Goal: Task Accomplishment & Management: Manage account settings

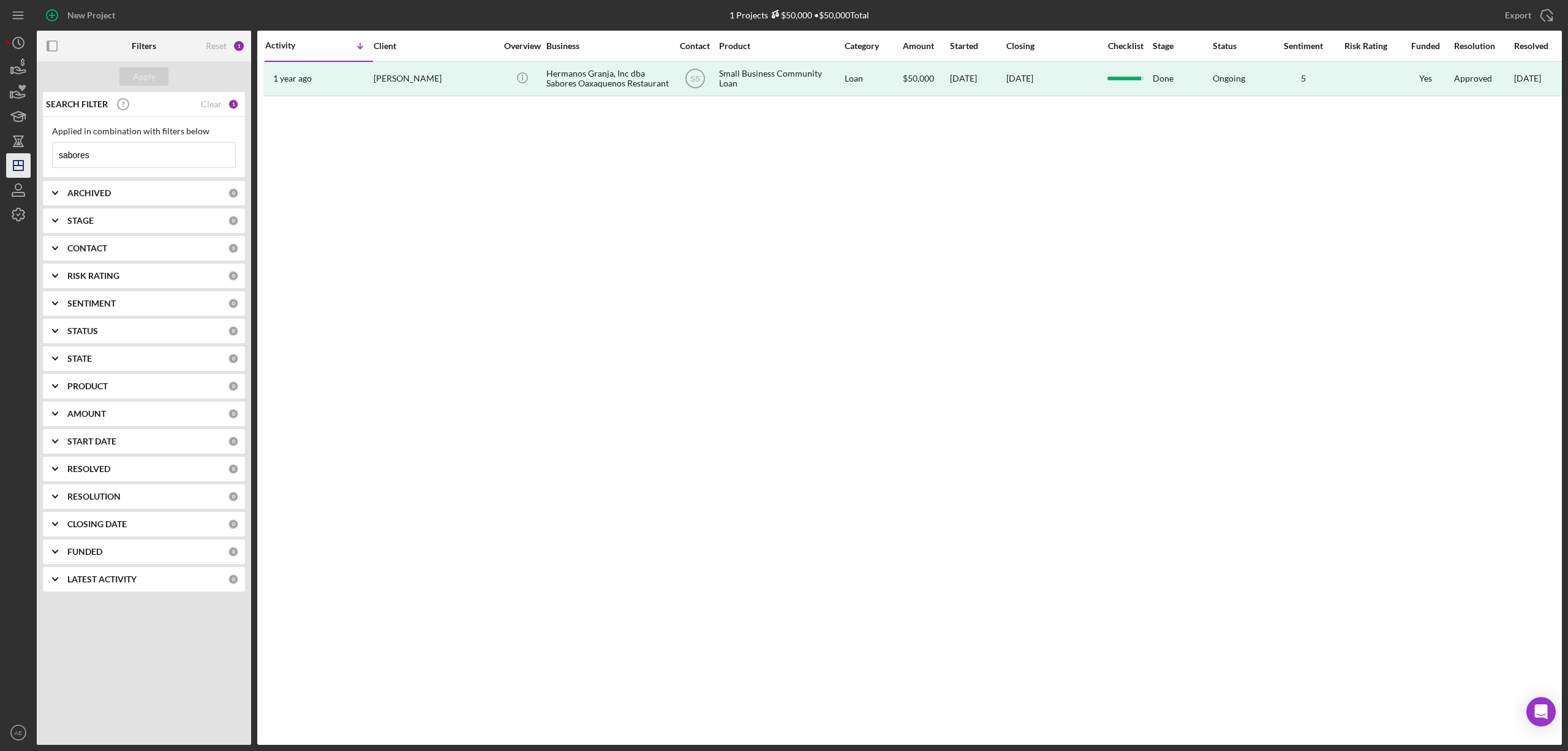
drag, startPoint x: 157, startPoint y: 155, endPoint x: 17, endPoint y: 159, distance: 140.1
click at [18, 158] on div "New Project 1 Projects $50,000 • $50,000 Total sabores Export Icon/Export Filte…" at bounding box center [784, 372] width 1555 height 744
click at [147, 194] on div "ARCHIVED" at bounding box center [146, 193] width 160 height 10
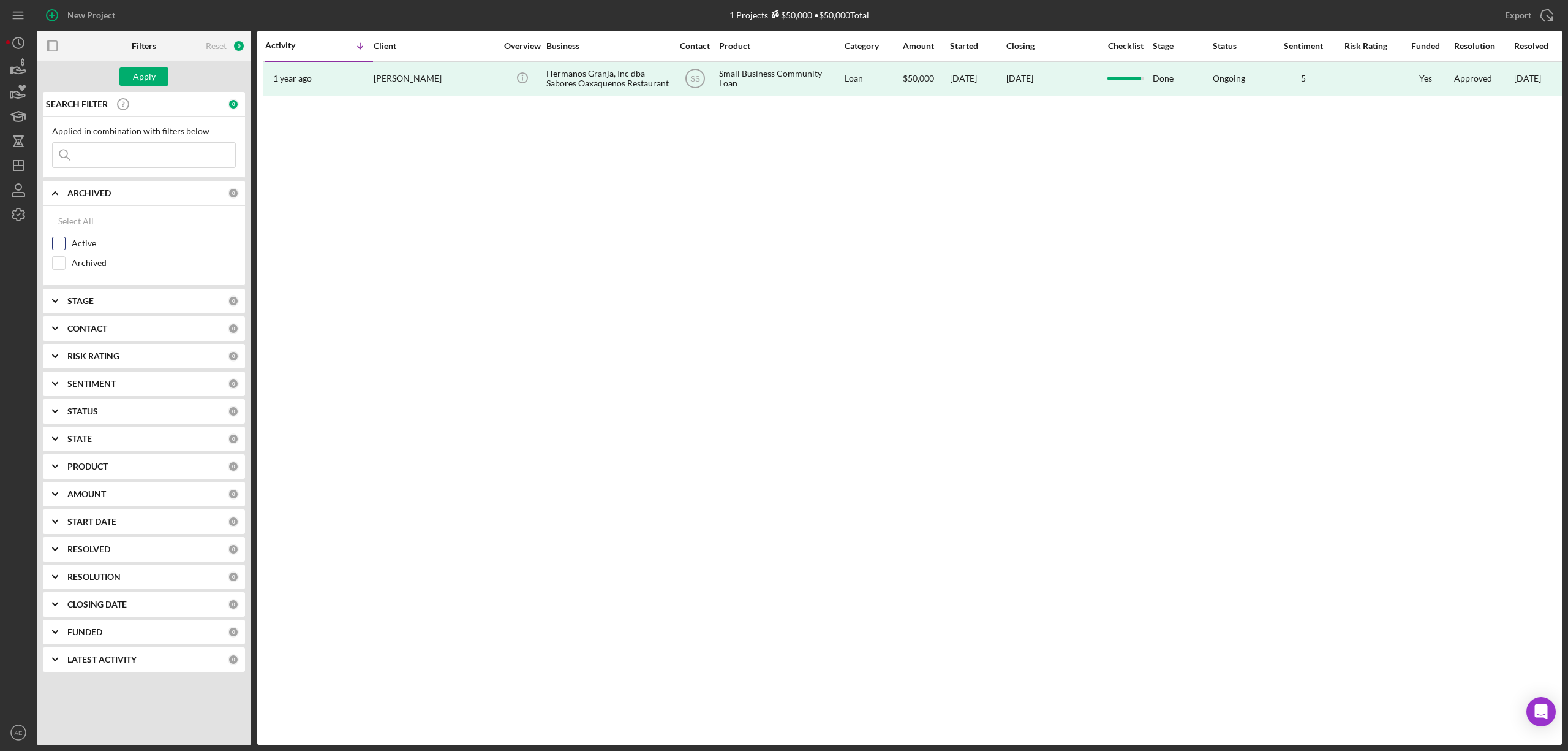
click at [52, 241] on input "Active" at bounding box center [58, 243] width 13 height 13
checkbox input "true"
click at [94, 334] on b "CONTACT" at bounding box center [86, 328] width 40 height 10
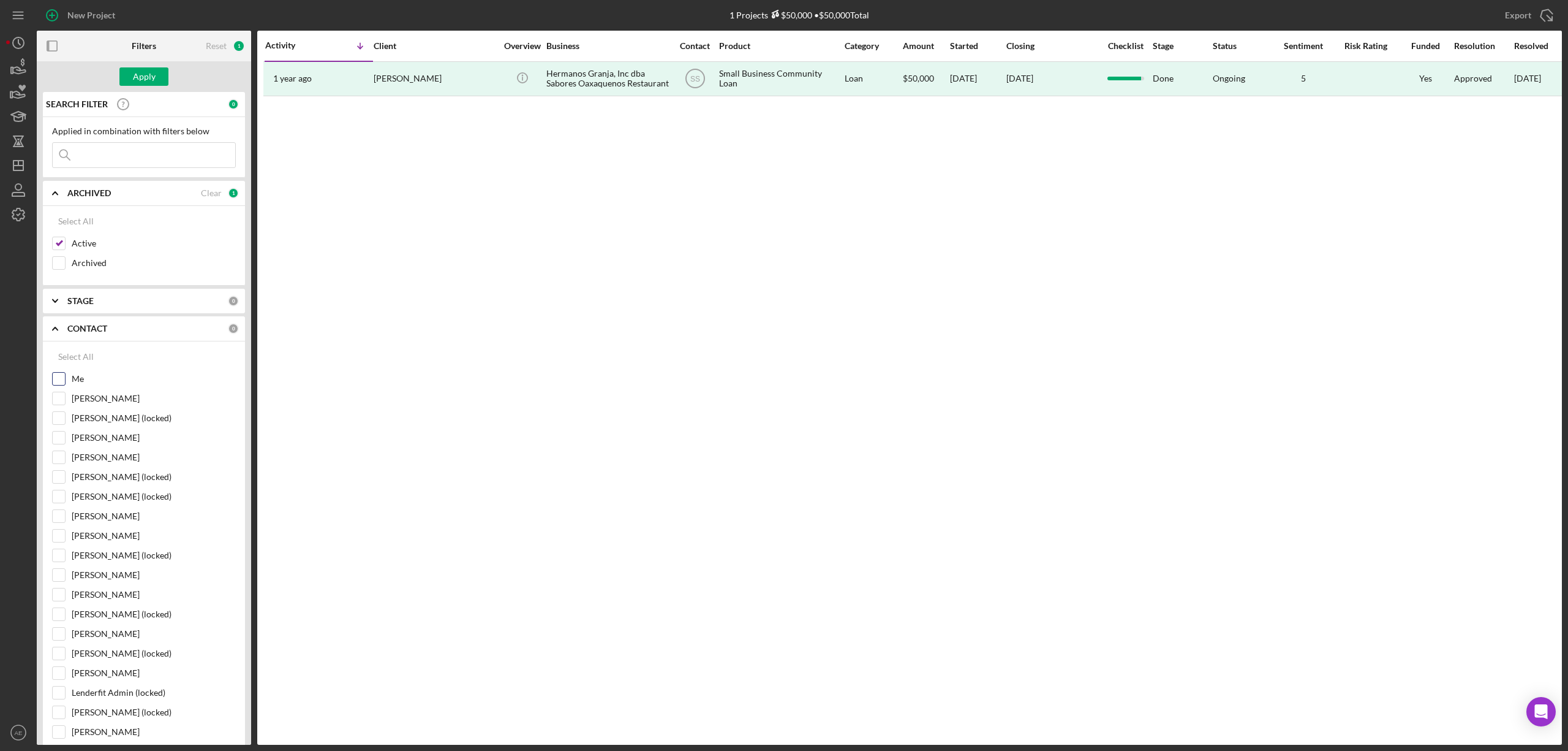
click at [64, 378] on input "Me" at bounding box center [58, 378] width 13 height 13
checkbox input "true"
click at [144, 82] on div "Apply" at bounding box center [144, 76] width 22 height 18
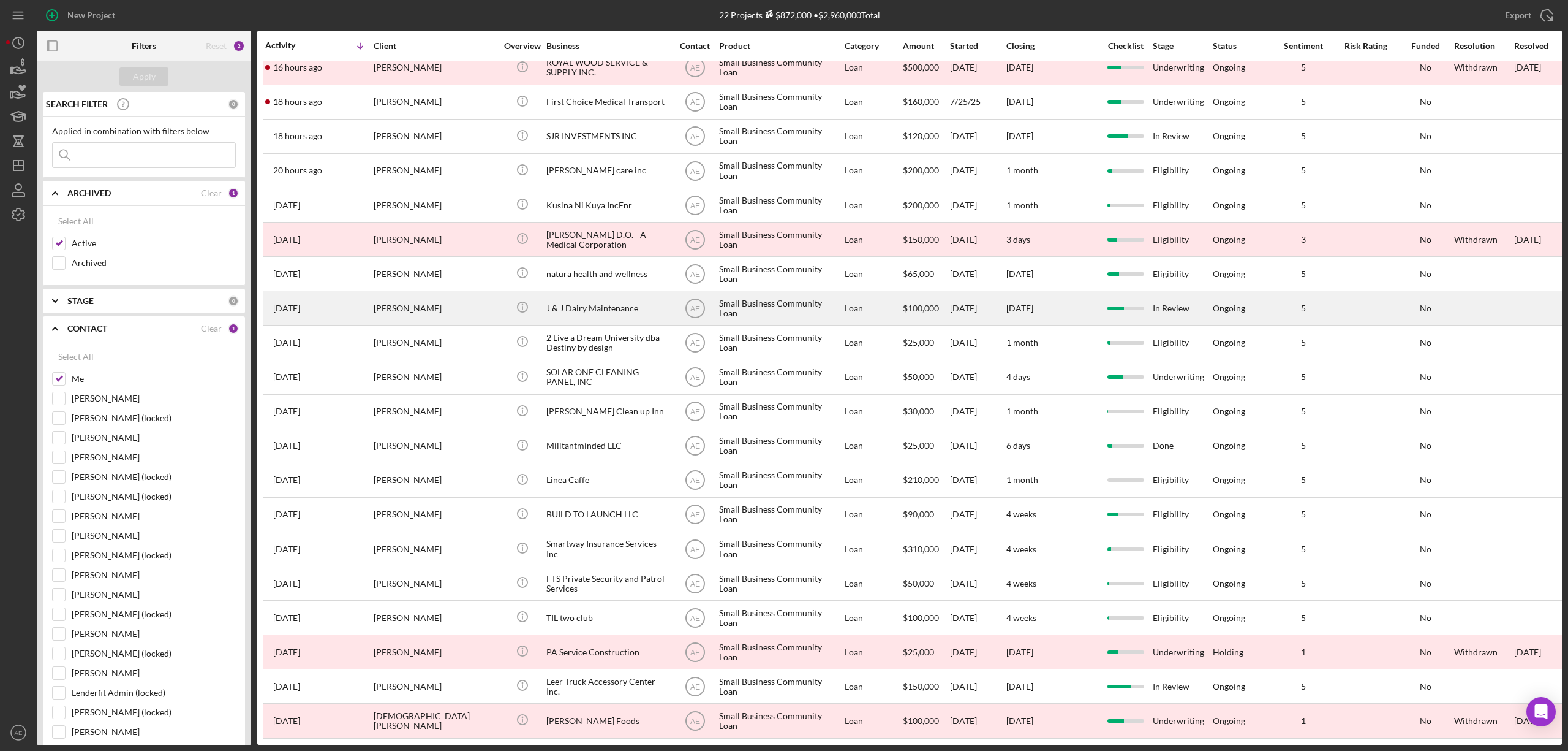
scroll to position [90, 0]
click at [601, 292] on div "J & J Dairy Maintenance" at bounding box center [607, 308] width 122 height 32
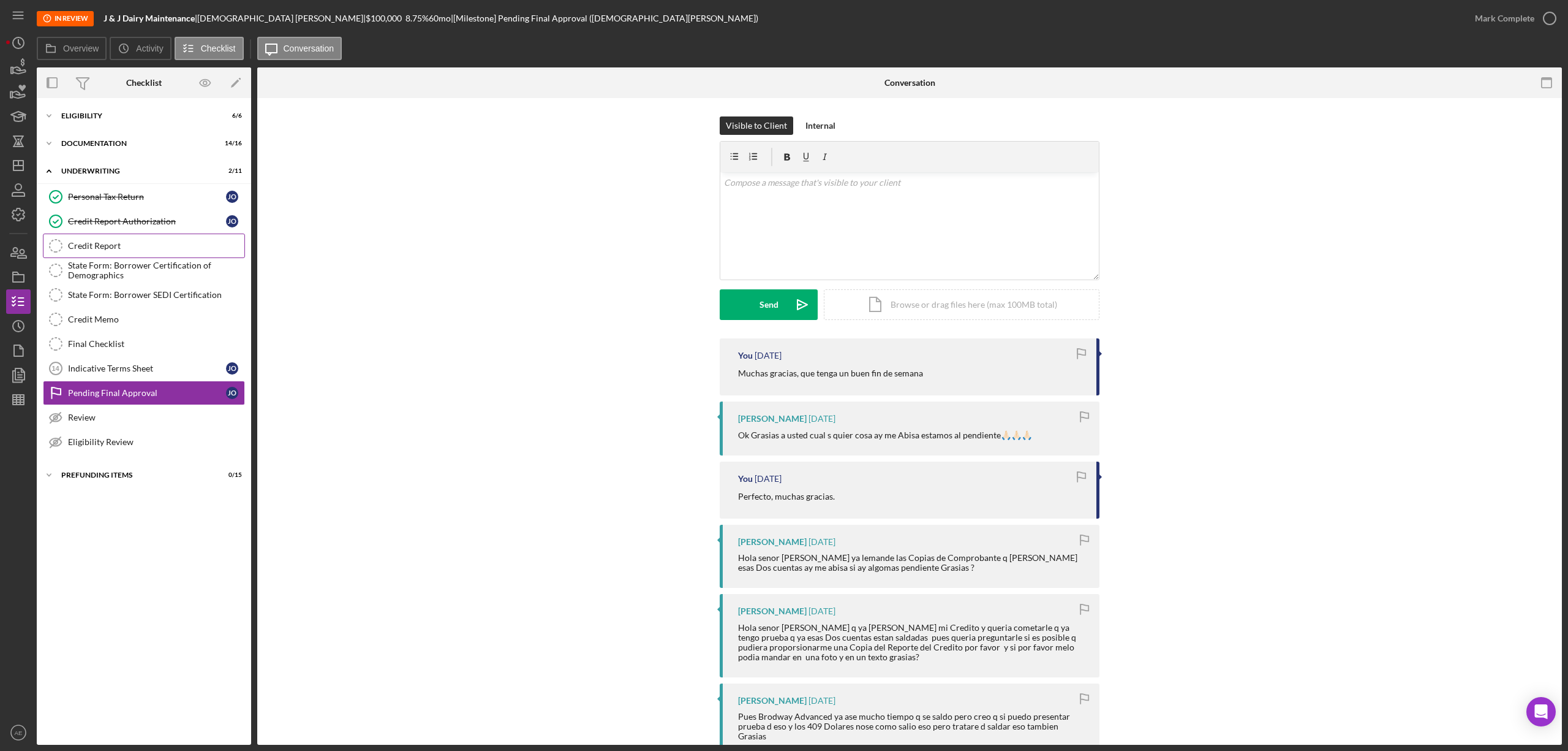
click at [152, 243] on div "Credit Report" at bounding box center [156, 245] width 176 height 10
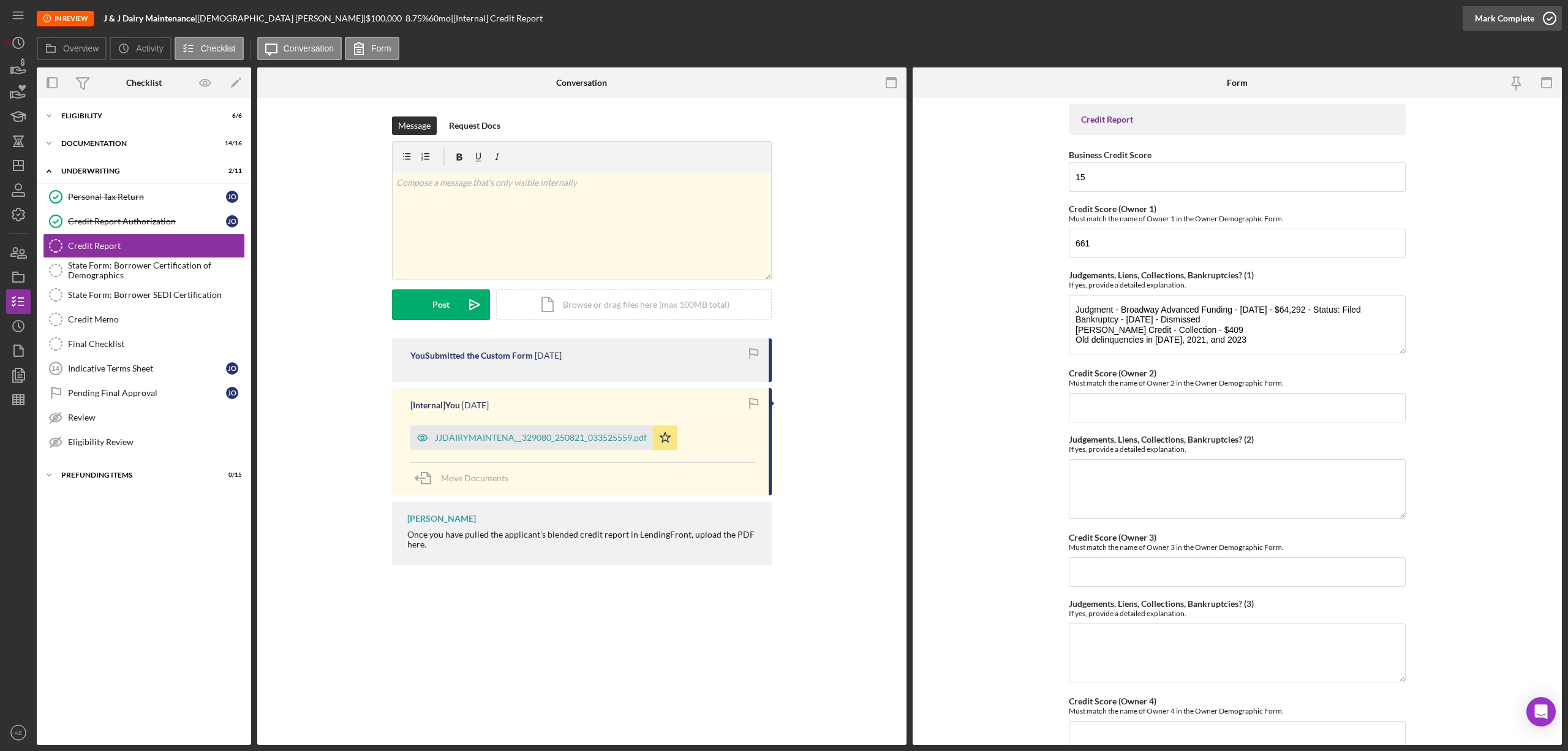
click at [1478, 26] on div "Mark Complete" at bounding box center [1504, 17] width 59 height 24
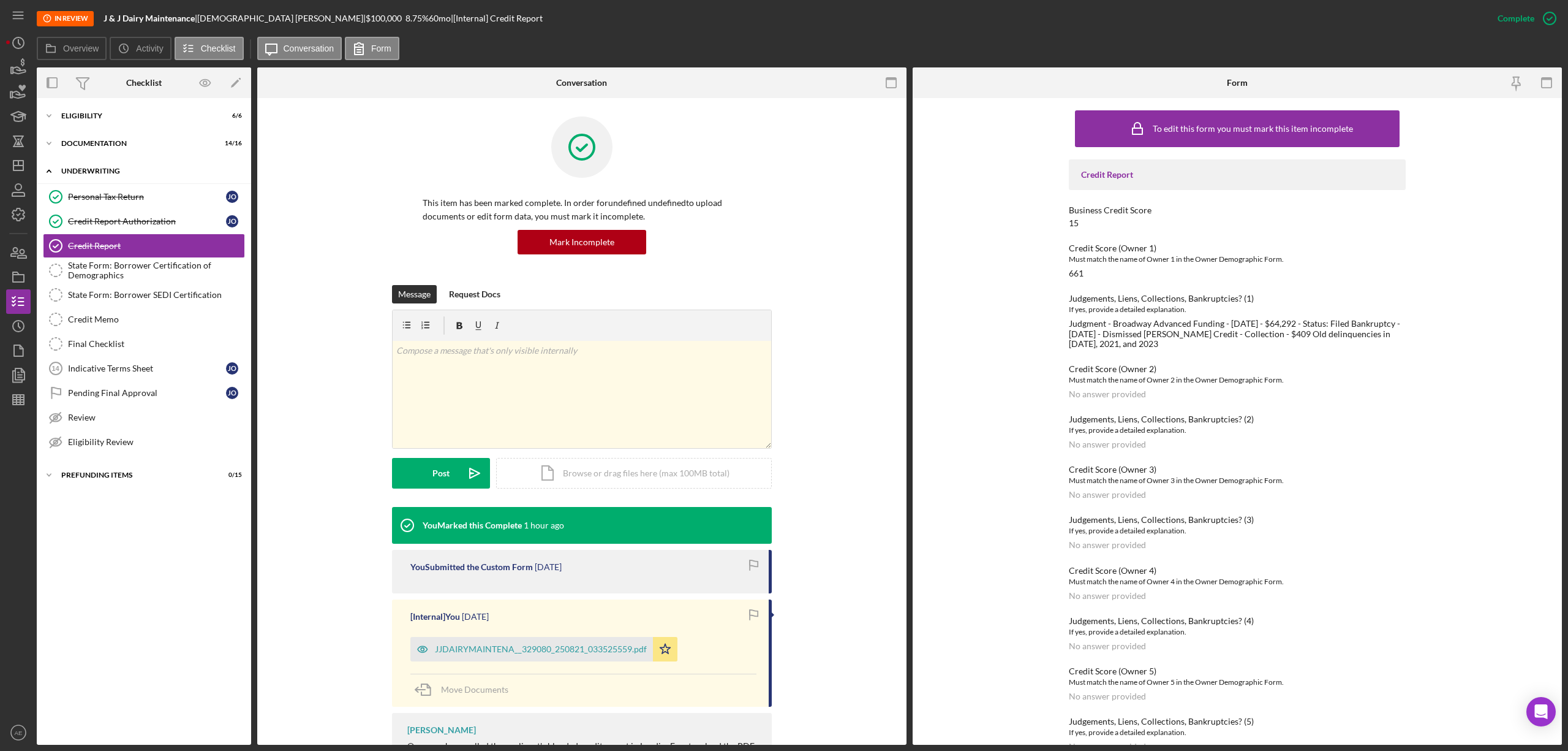
click at [145, 167] on div "Underwriting" at bounding box center [148, 171] width 175 height 8
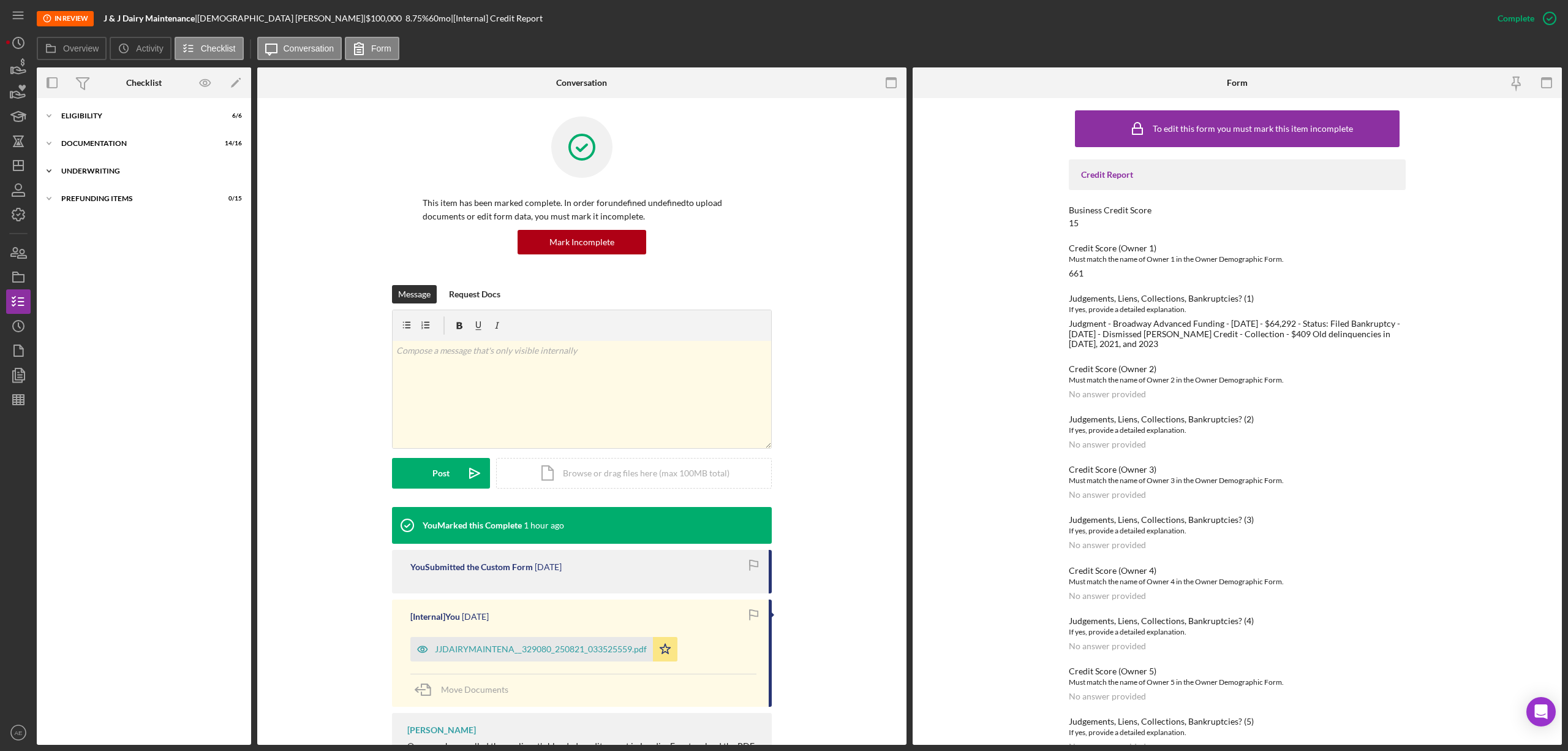
click at [145, 167] on div "Underwriting" at bounding box center [148, 171] width 175 height 8
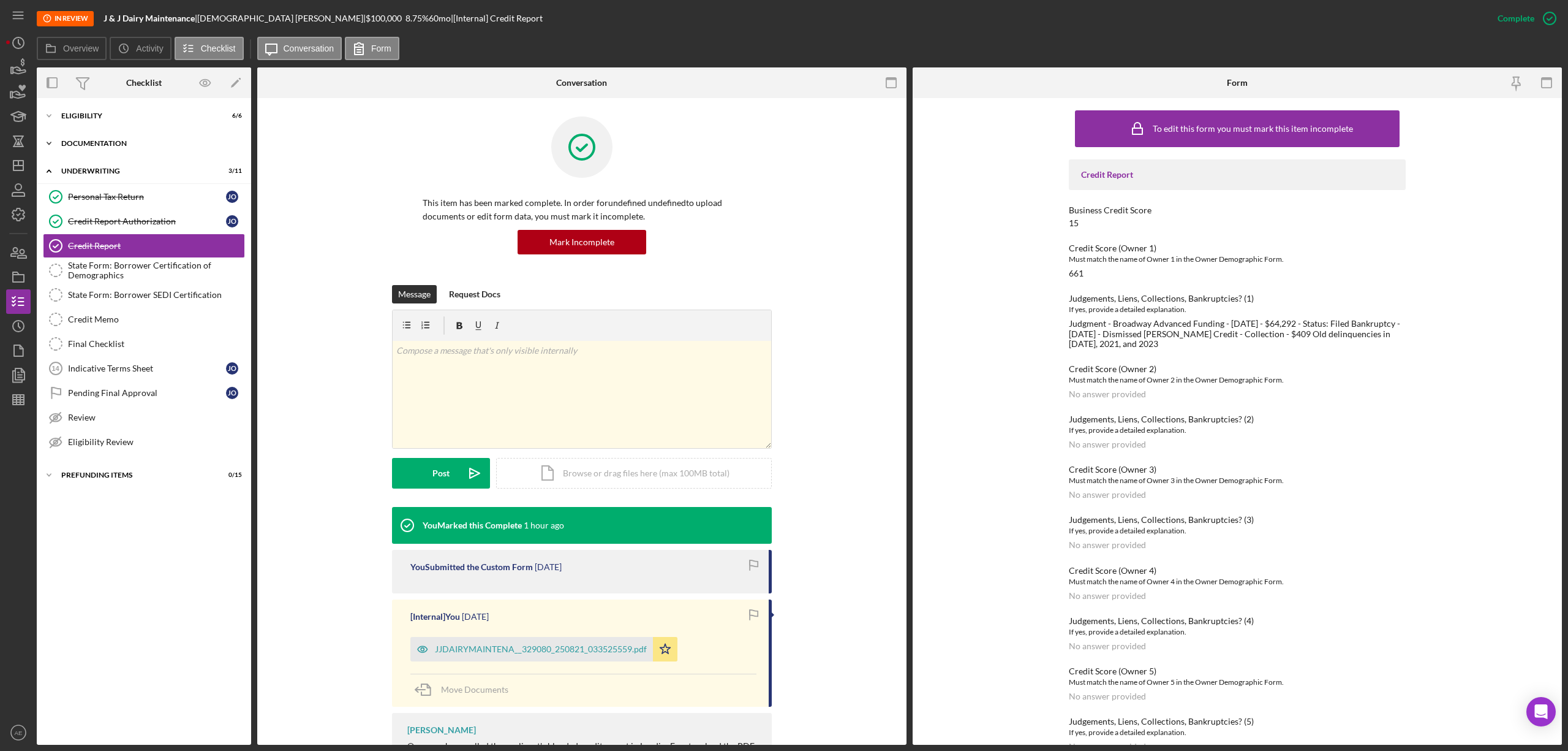
click at [119, 146] on div "Documentation" at bounding box center [148, 144] width 175 height 8
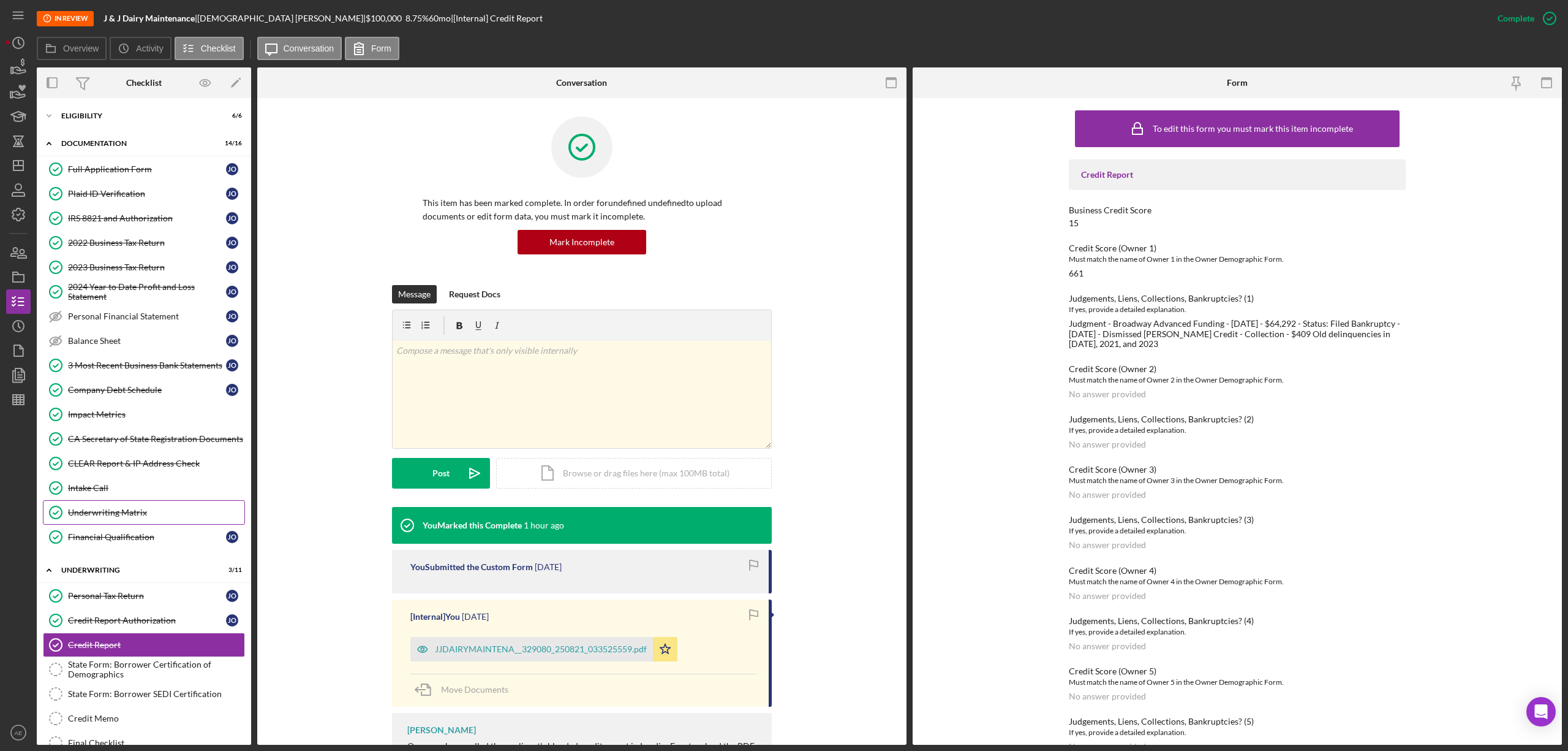
click at [147, 509] on link "Underwriting Matrix Underwriting Matrix" at bounding box center [144, 511] width 202 height 24
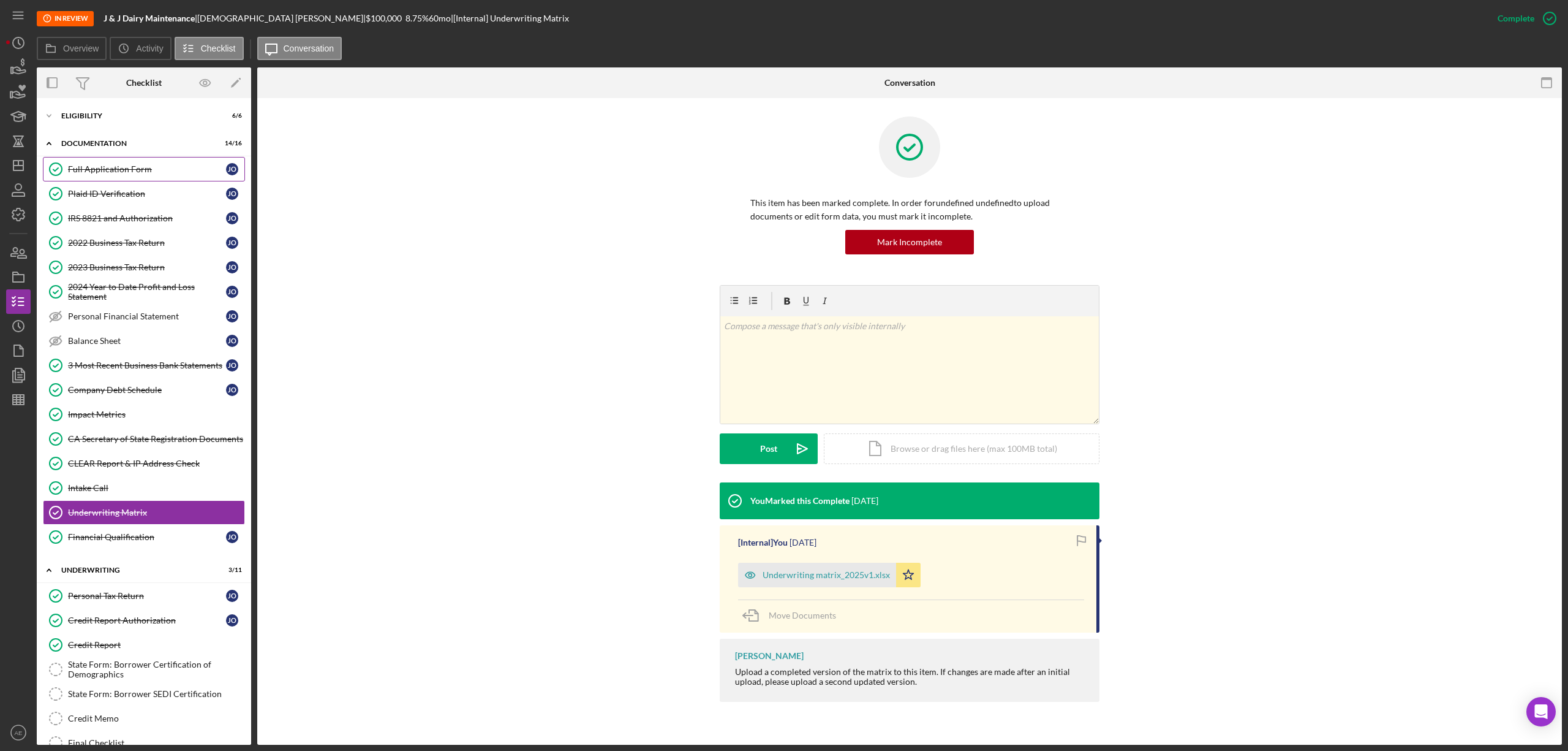
click at [155, 177] on link "Full Application Form Full Application Form J O" at bounding box center [144, 169] width 202 height 24
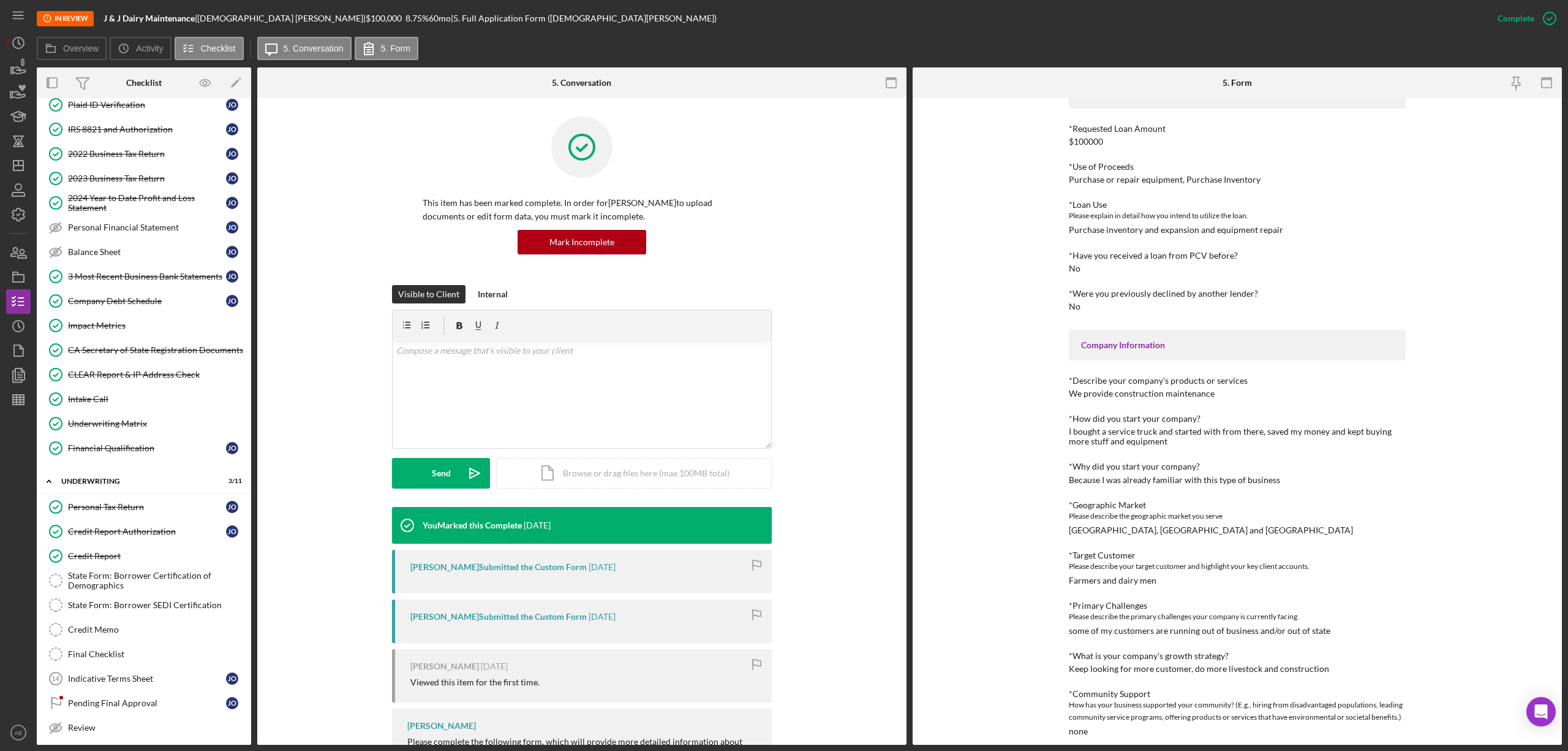
scroll to position [159, 0]
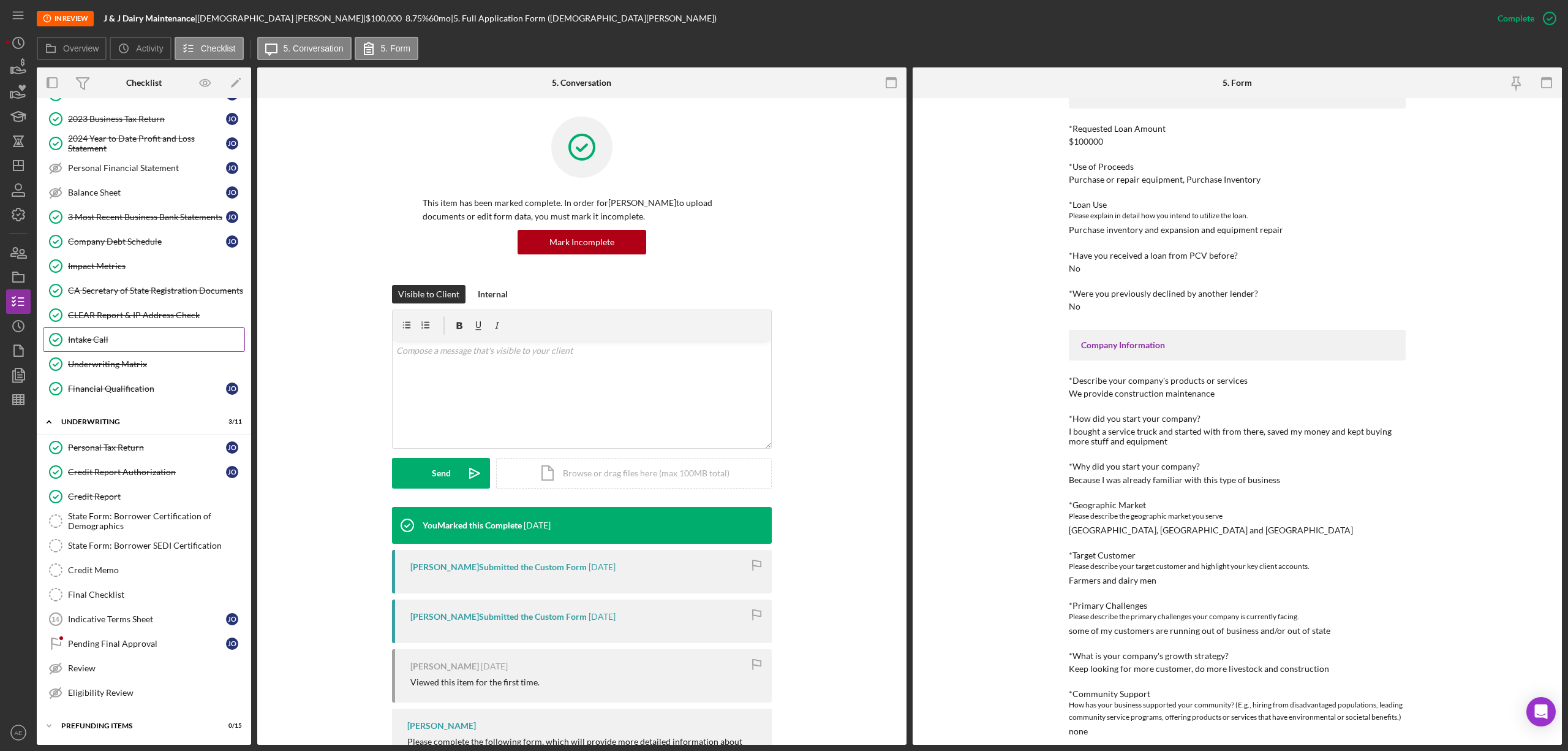
click at [141, 336] on div "Intake Call" at bounding box center [156, 340] width 176 height 10
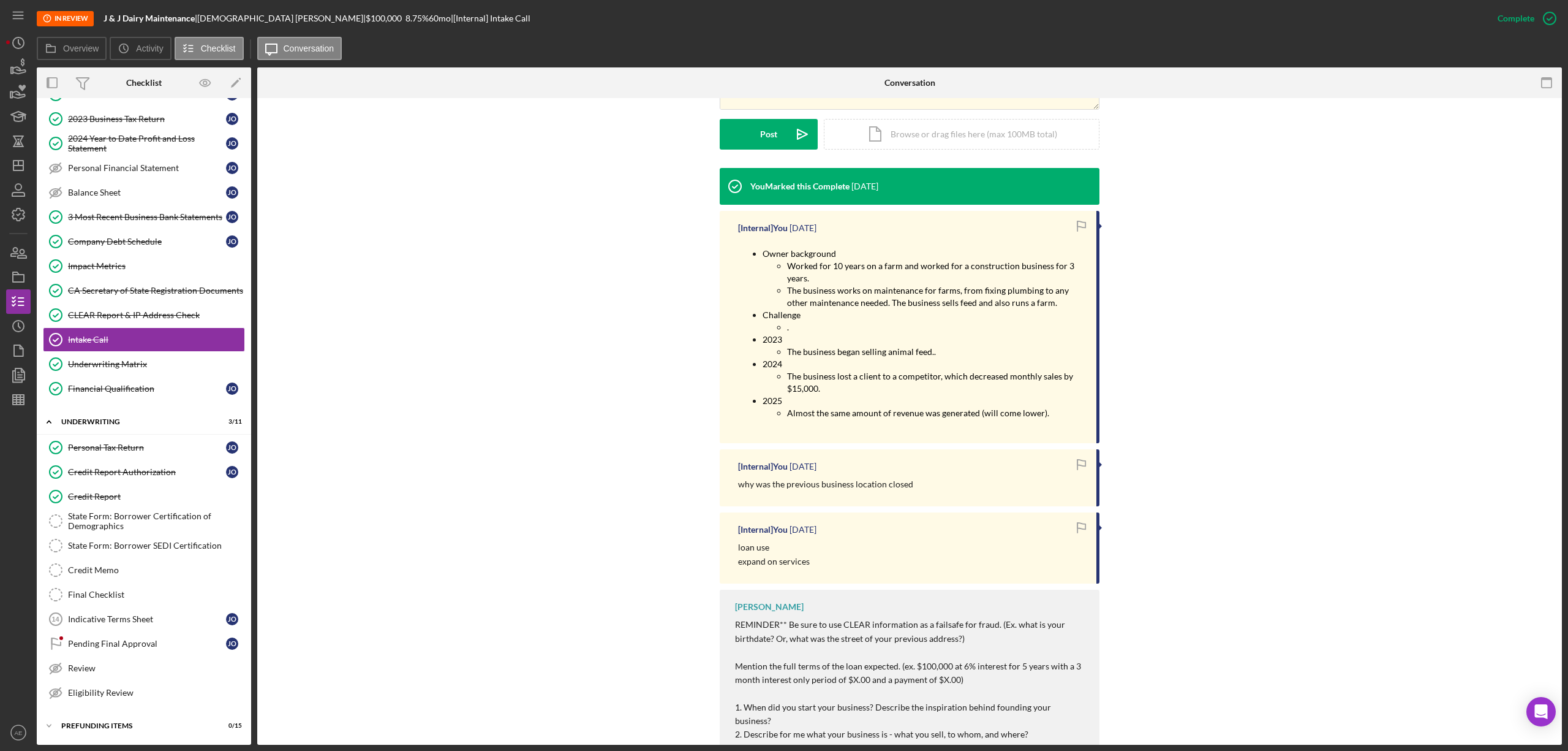
scroll to position [327, 0]
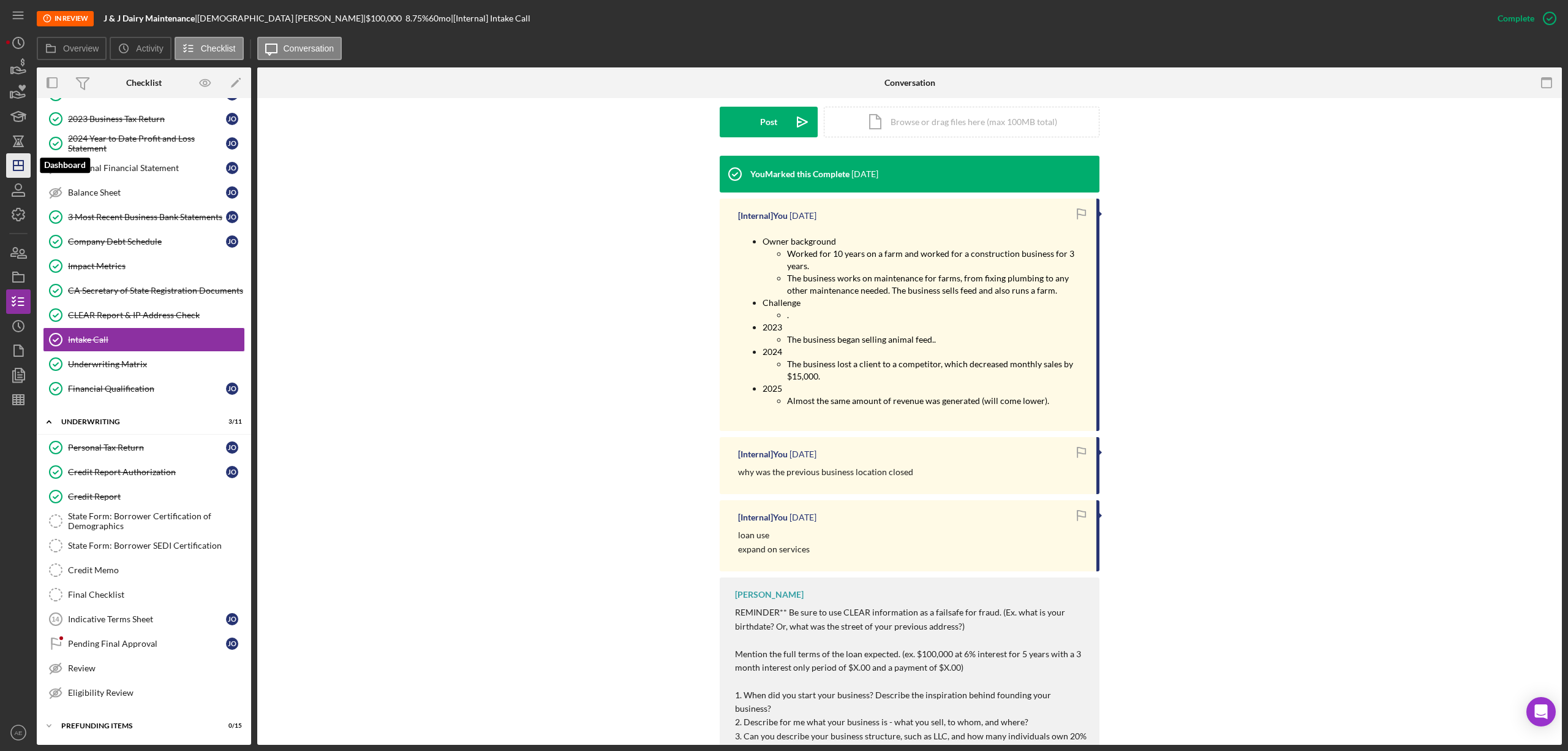
click at [23, 166] on line "button" at bounding box center [18, 166] width 10 height 0
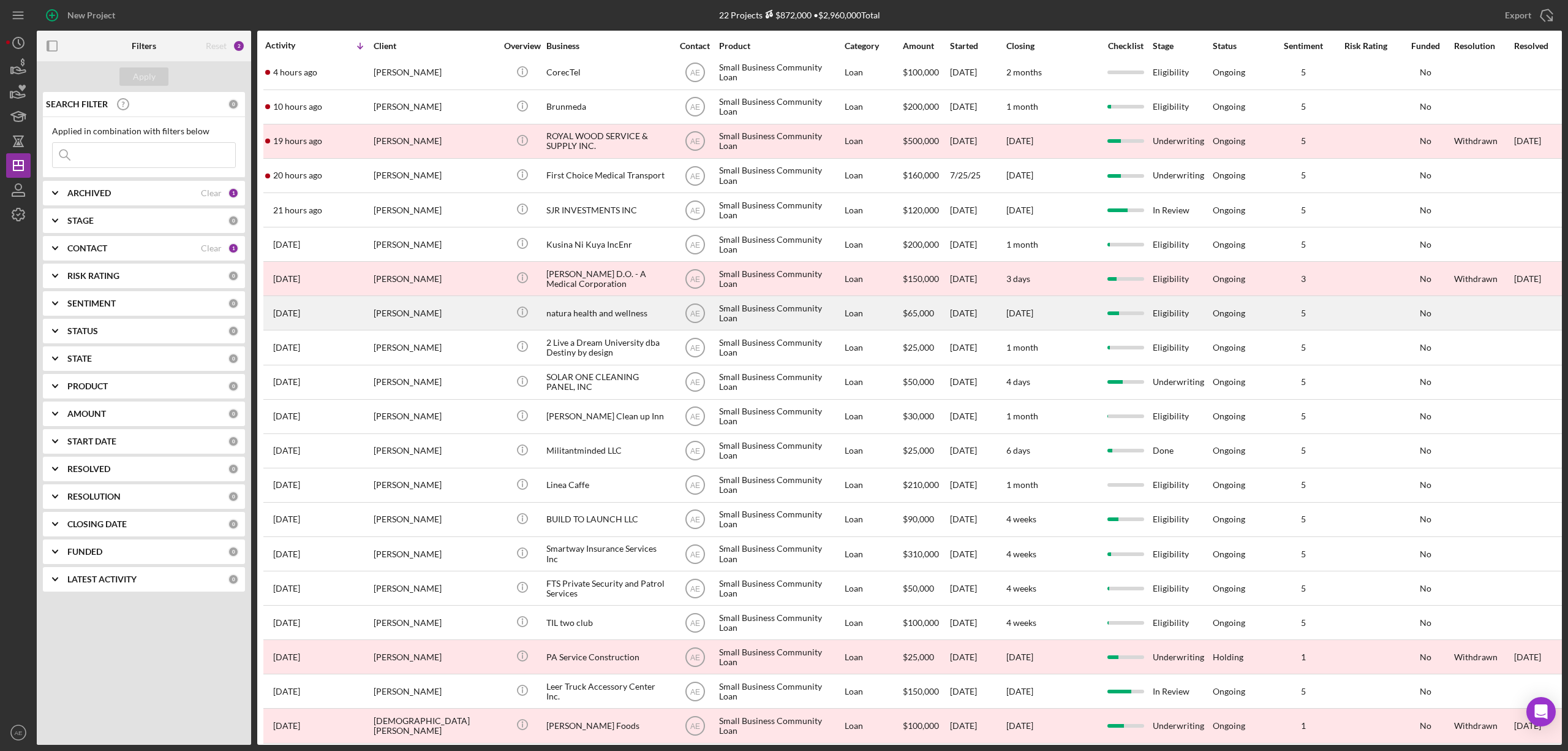
scroll to position [90, 0]
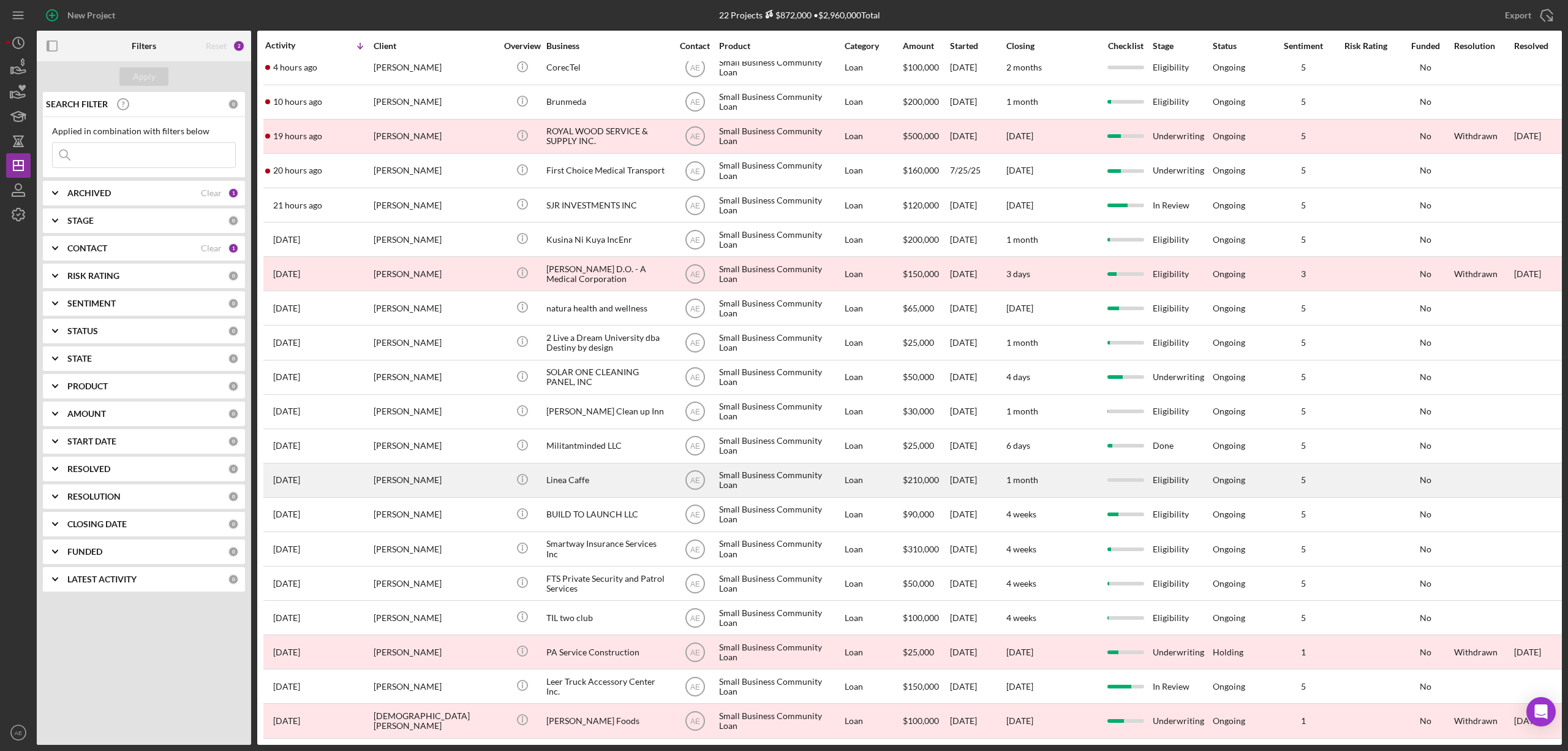
click at [623, 464] on div "Linea Caffe" at bounding box center [607, 479] width 122 height 32
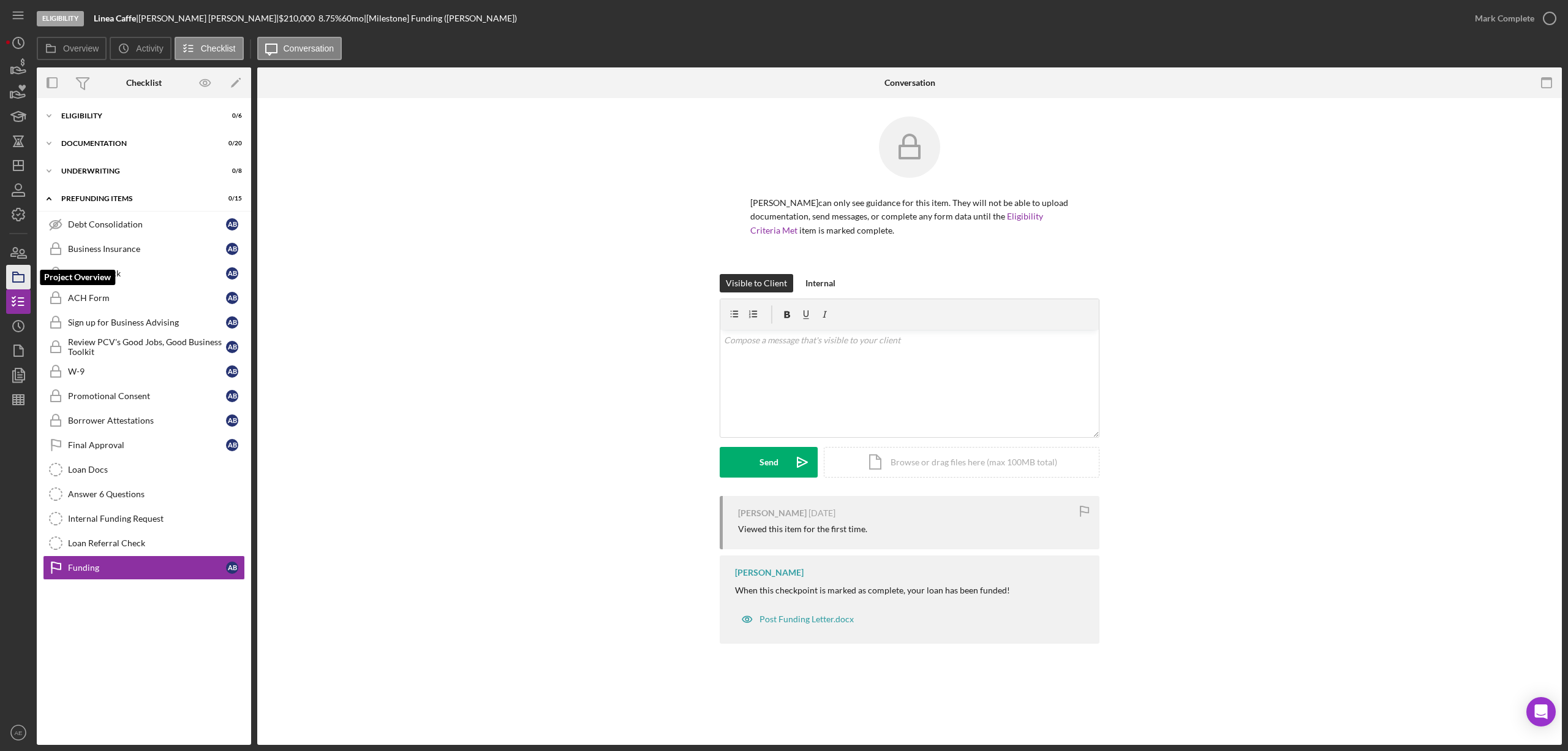
click at [20, 278] on icon "button" at bounding box center [18, 278] width 31 height 31
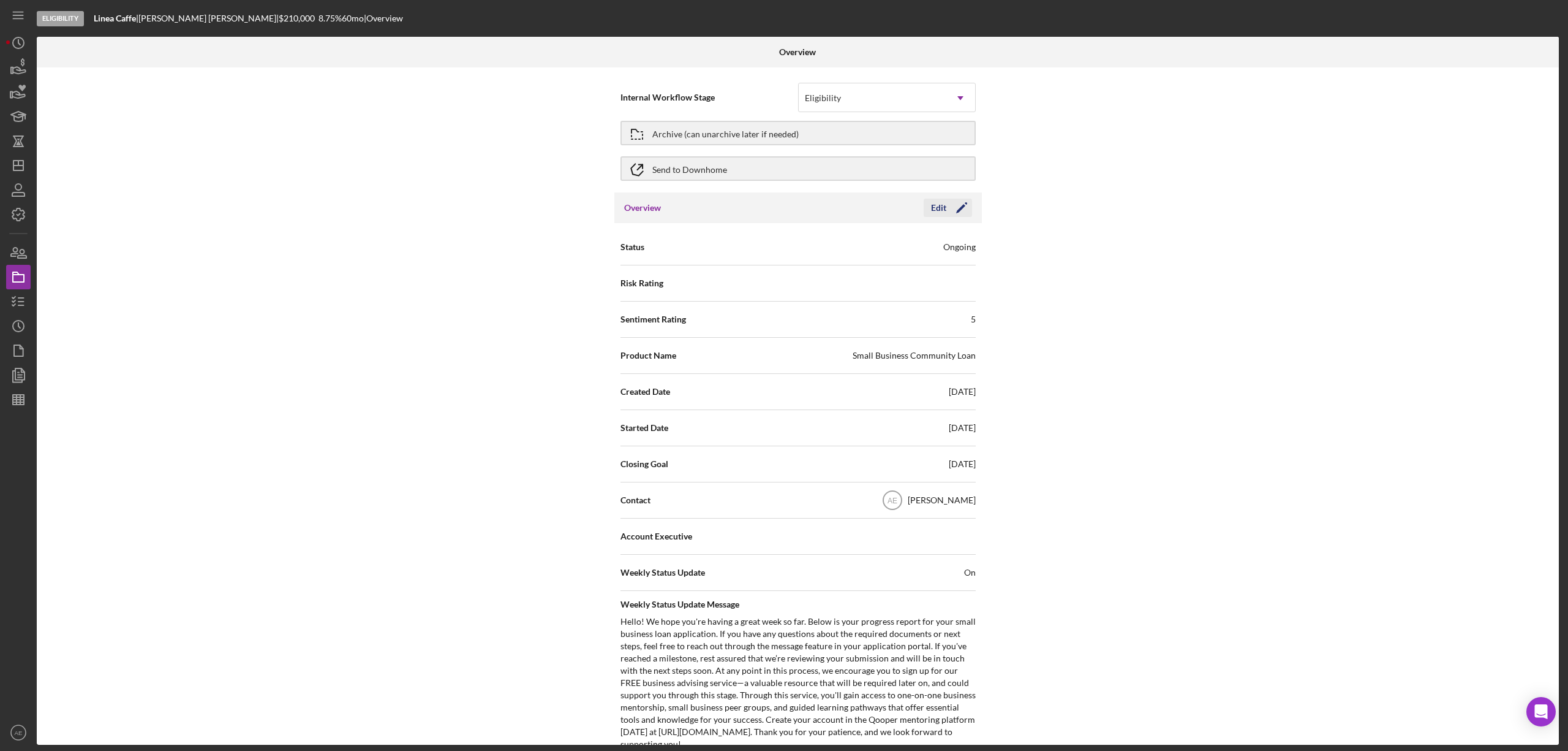
click at [946, 212] on icon "Icon/Edit" at bounding box center [962, 208] width 31 height 31
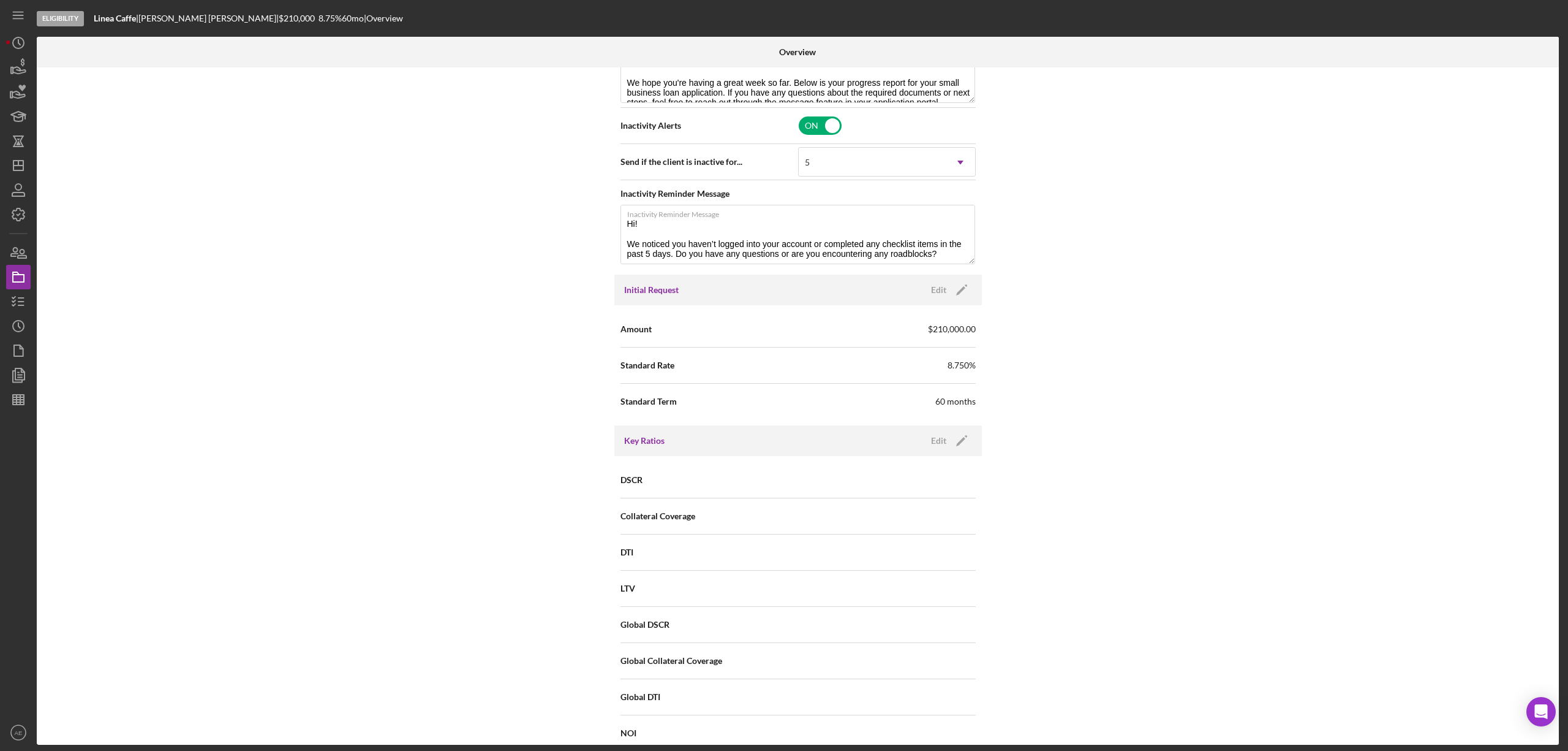
scroll to position [571, 0]
click at [942, 290] on div "Edit" at bounding box center [939, 289] width 16 height 18
click at [818, 336] on input "$210,000" at bounding box center [886, 328] width 177 height 29
click at [821, 337] on input "$210,000" at bounding box center [886, 328] width 177 height 29
type input "$400,000"
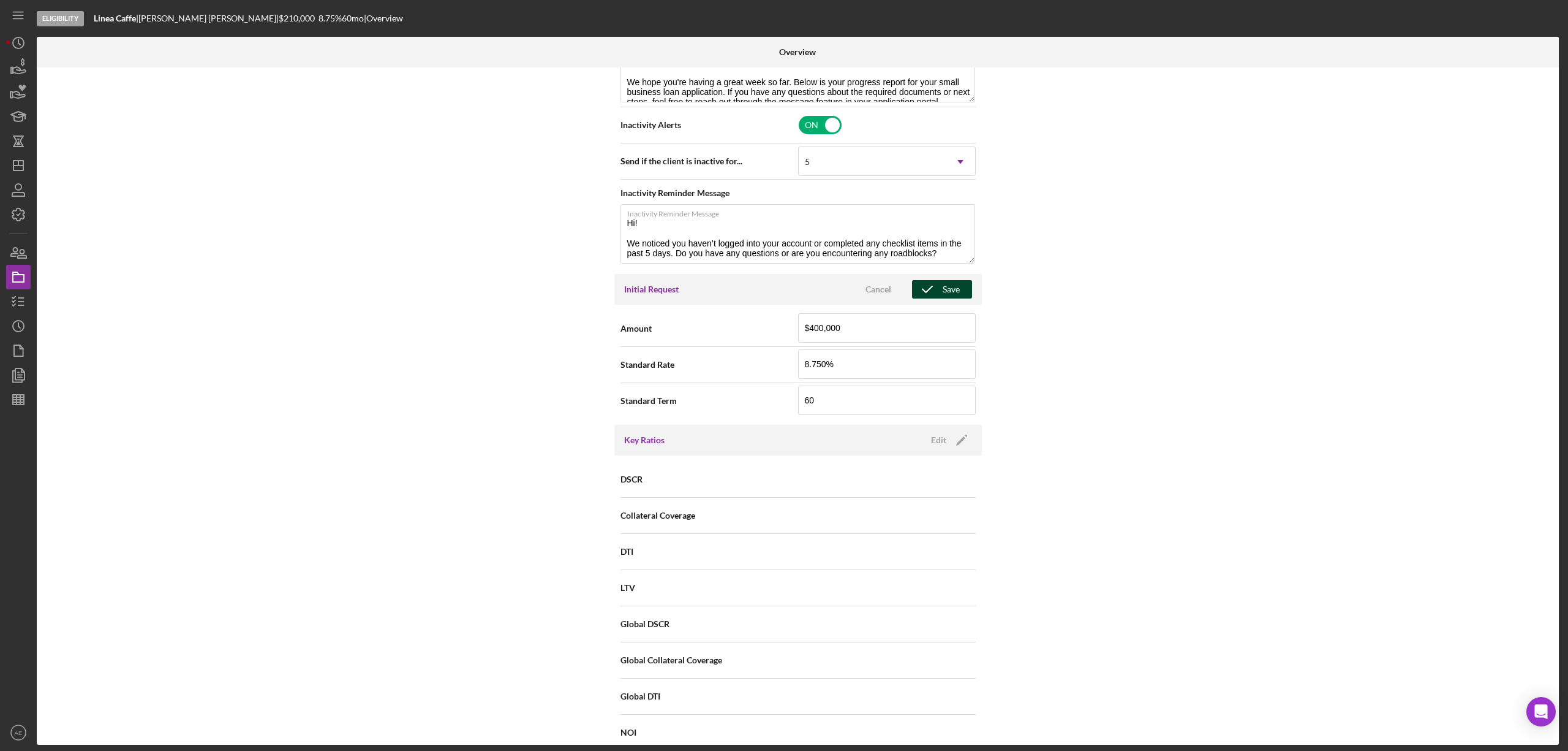
click at [931, 290] on icon "button" at bounding box center [927, 289] width 31 height 31
click at [23, 166] on line "button" at bounding box center [18, 166] width 10 height 0
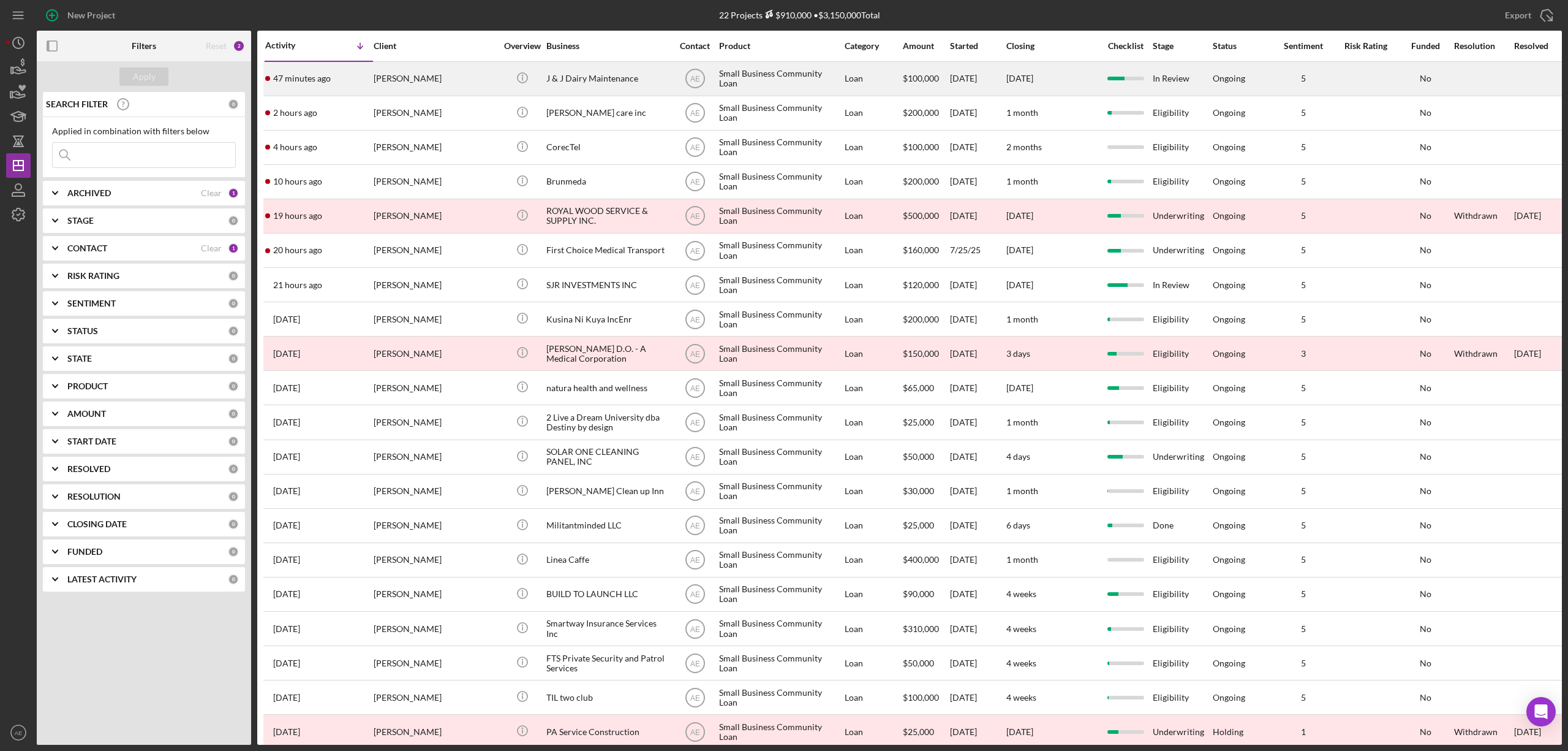
click at [430, 82] on div "[PERSON_NAME]" at bounding box center [434, 78] width 122 height 32
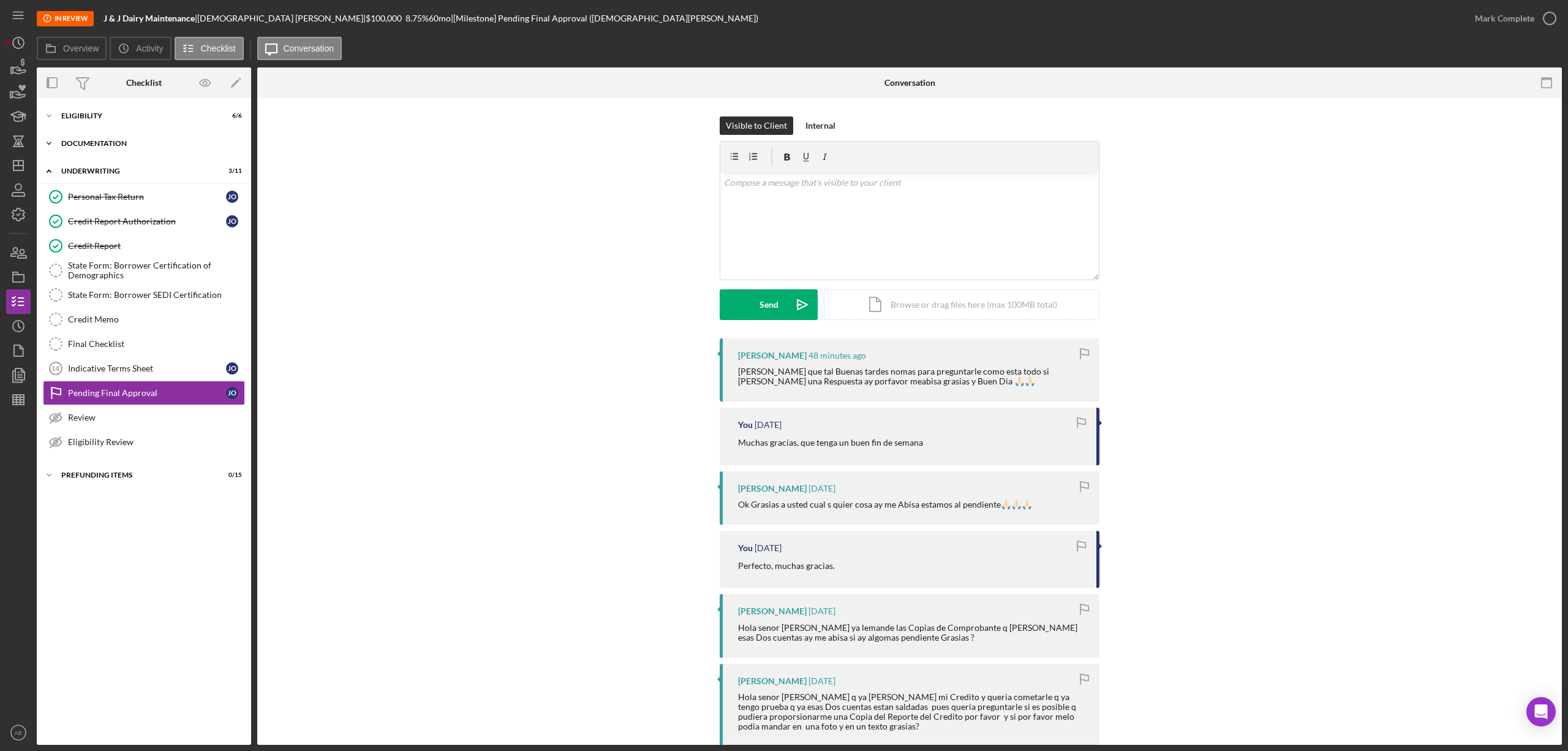
click at [135, 152] on div "Icon/Expander Documentation 14 / 16" at bounding box center [144, 143] width 214 height 24
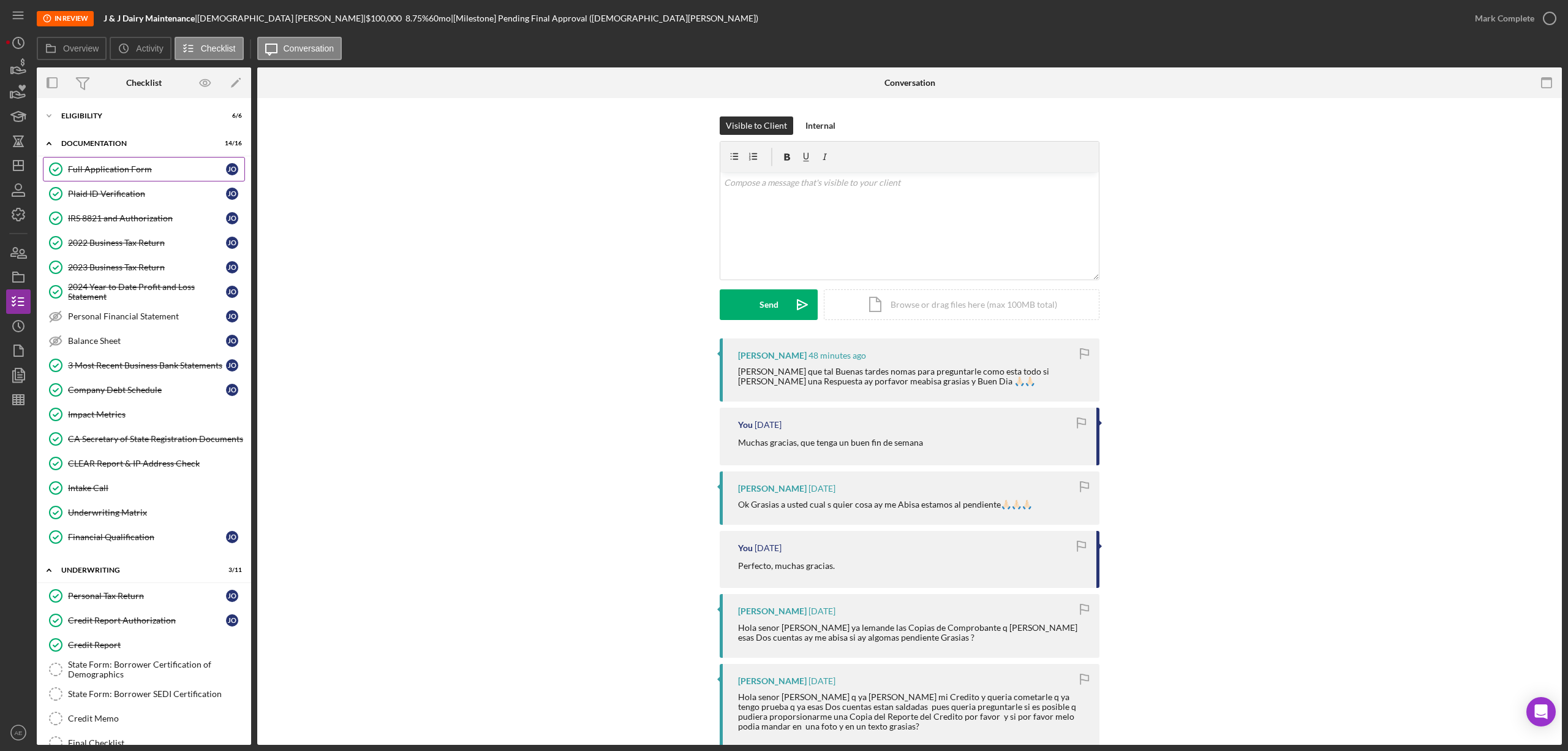
click at [136, 163] on link "Full Application Form Full Application Form J O" at bounding box center [144, 169] width 202 height 24
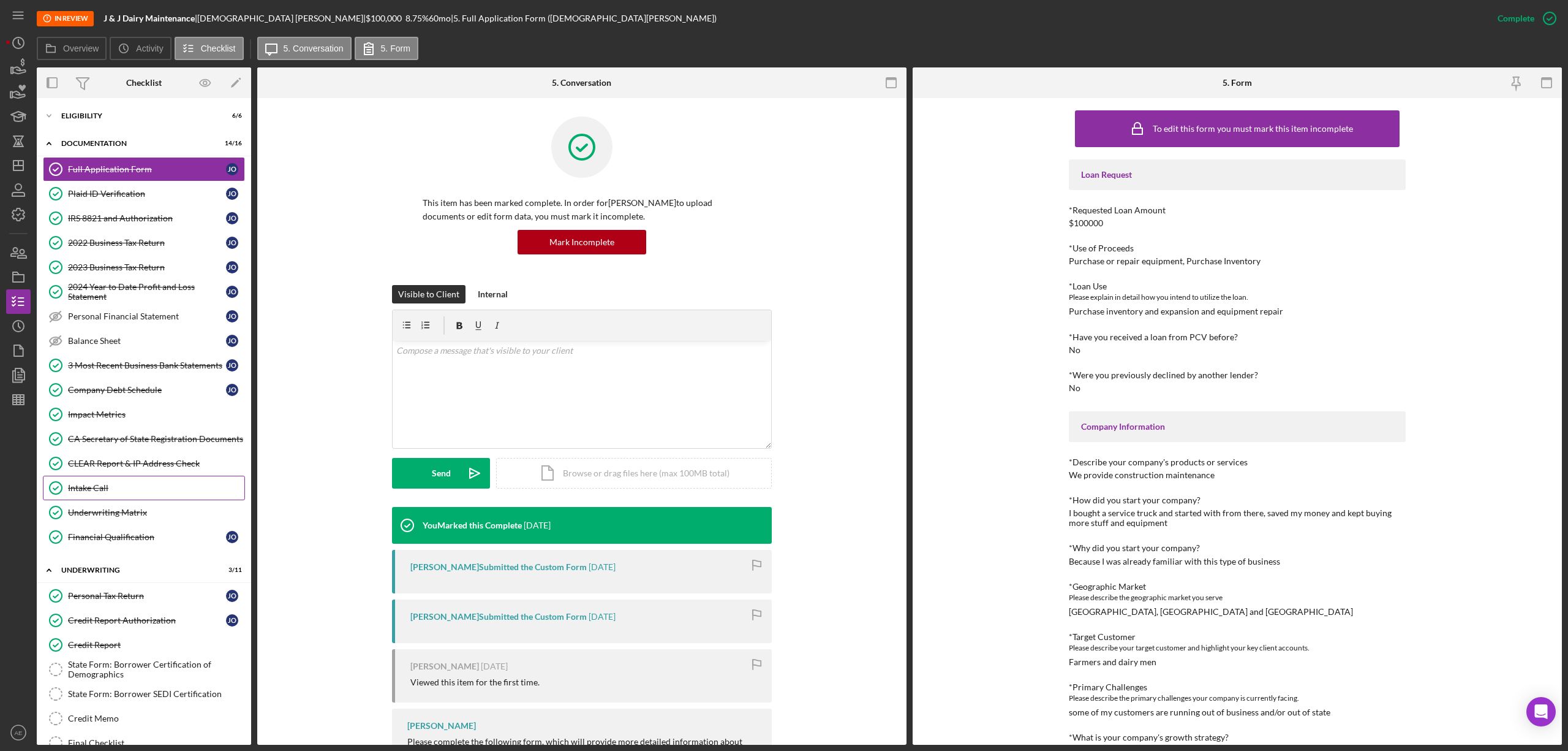
click at [160, 483] on link "Intake Call Intake Call" at bounding box center [144, 487] width 202 height 24
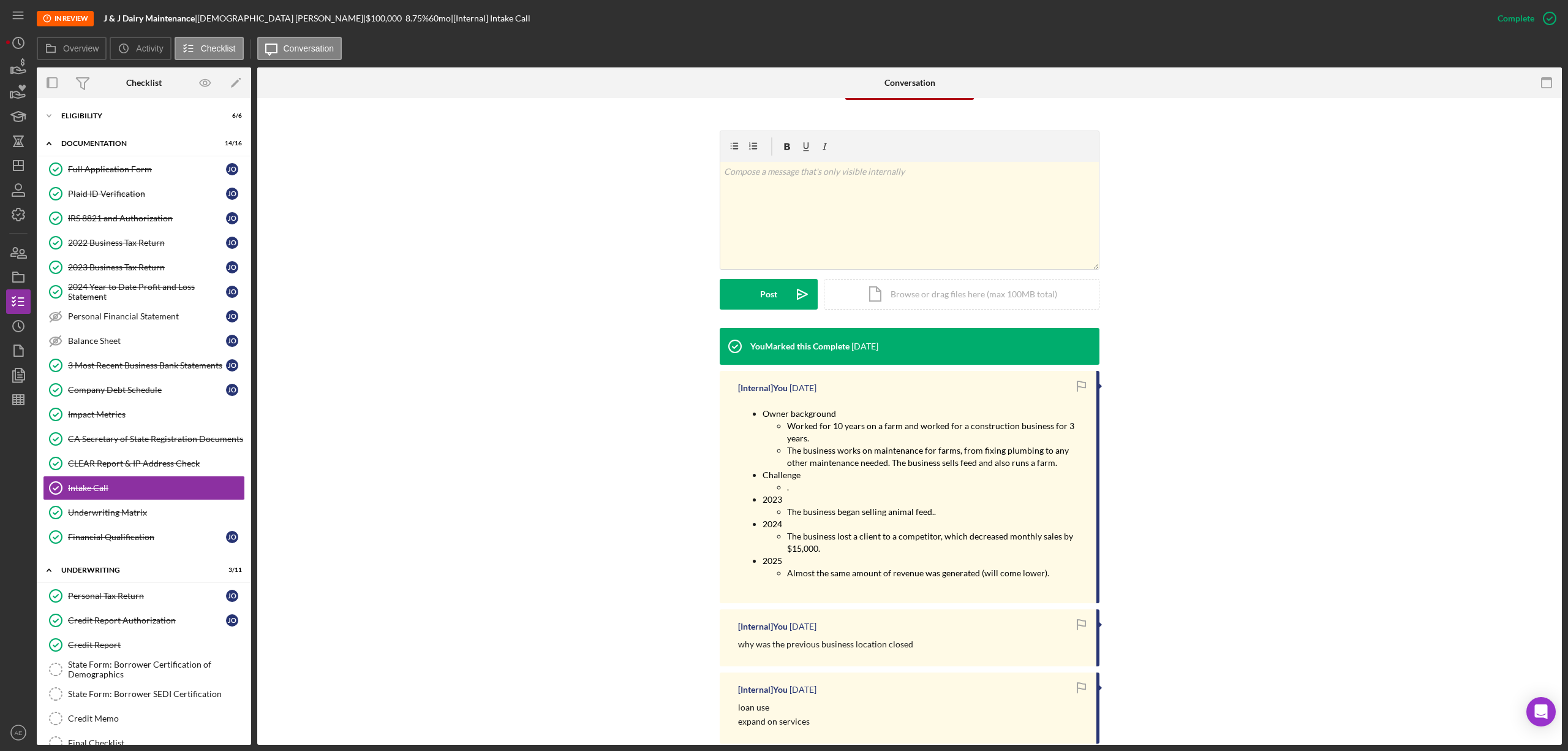
scroll to position [408, 0]
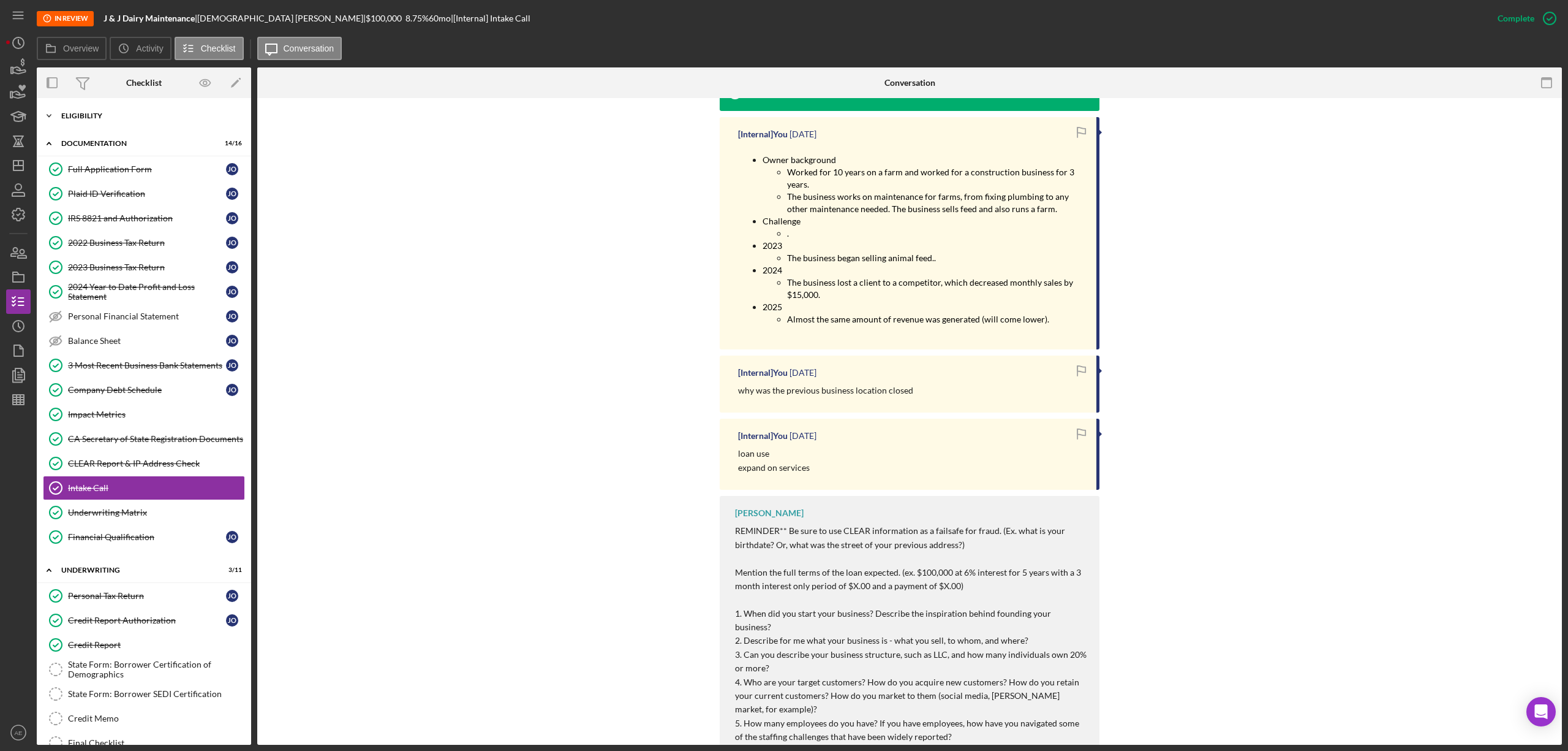
click at [169, 113] on div "Eligibility" at bounding box center [148, 116] width 175 height 8
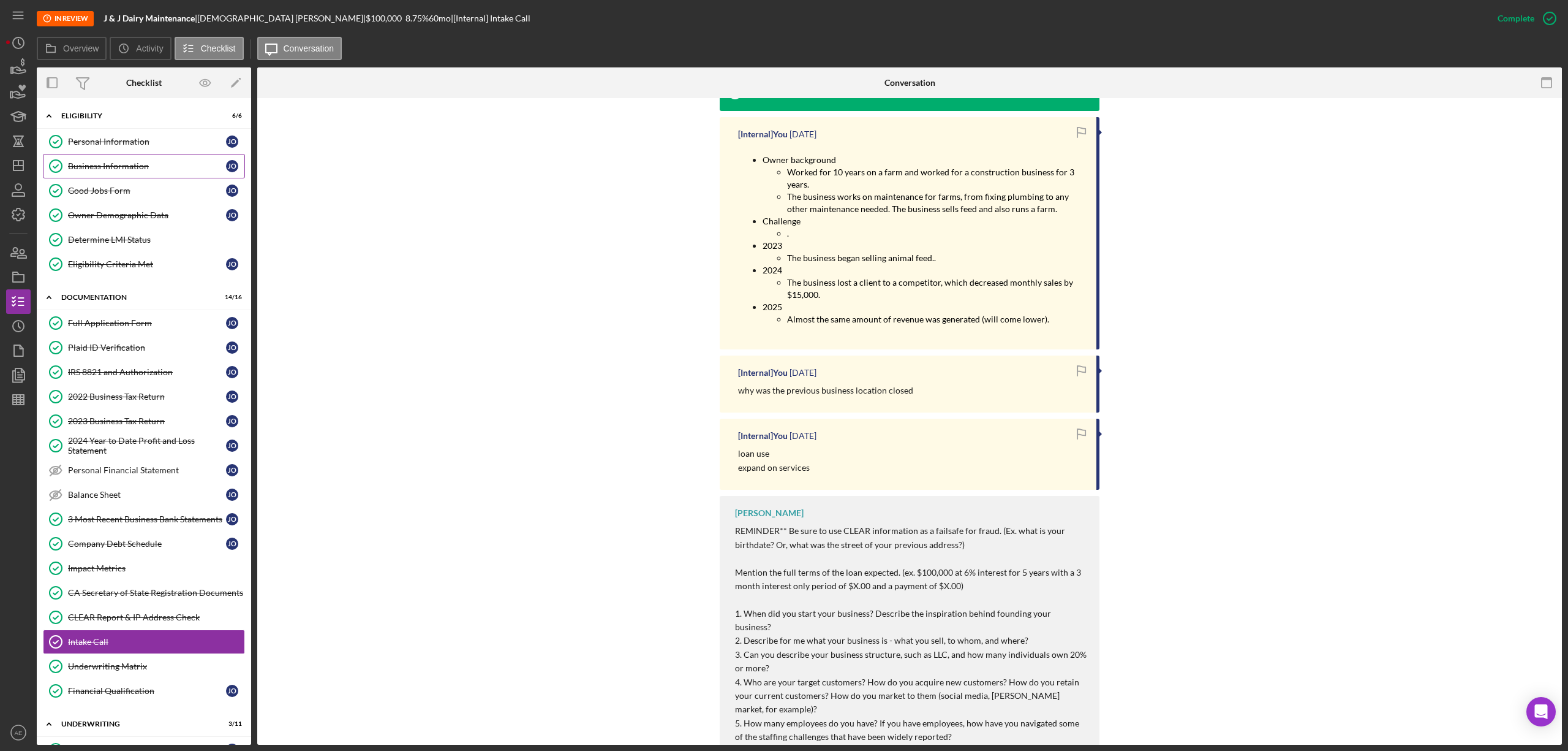
click at [152, 160] on link "Business Information Business Information J O" at bounding box center [144, 166] width 202 height 24
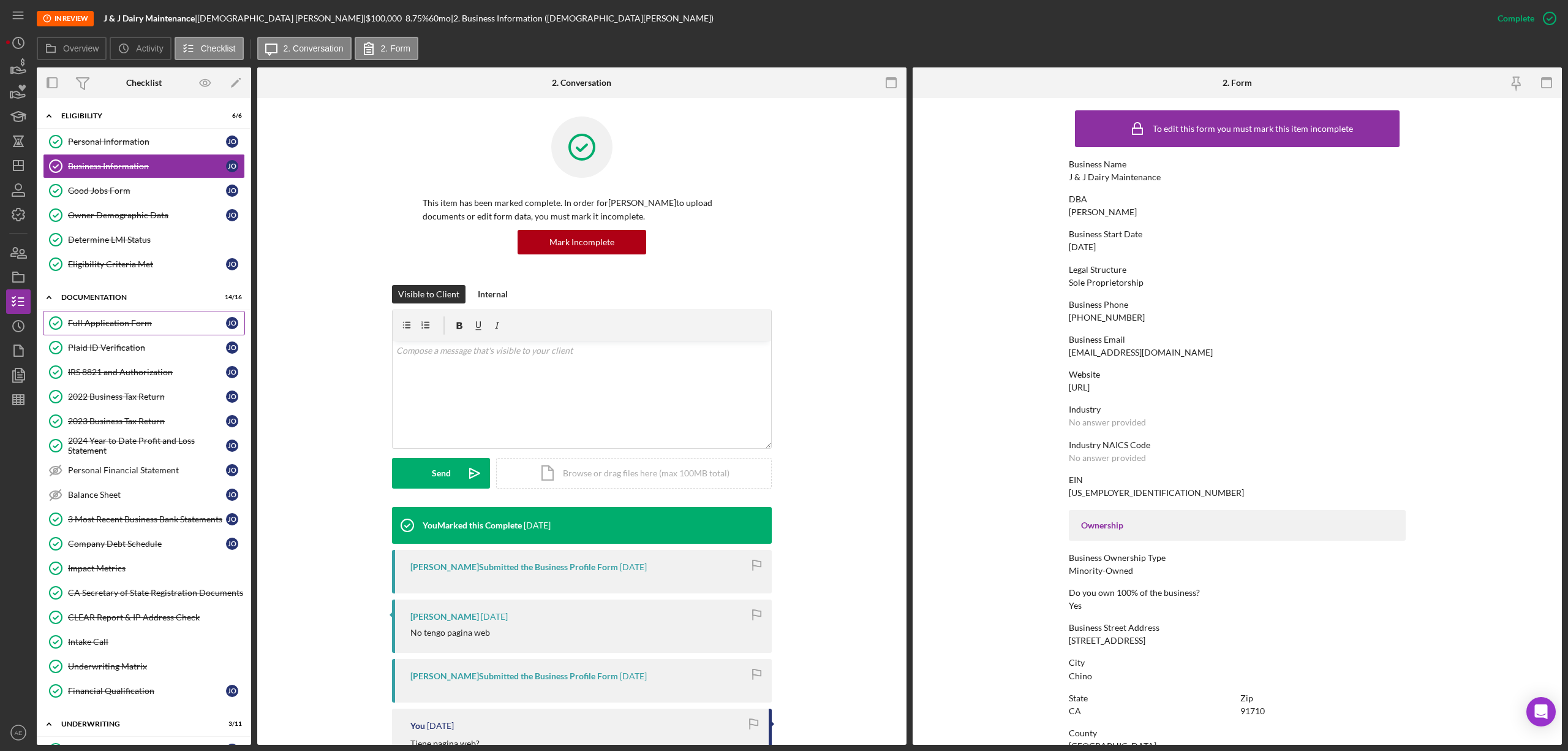
click at [135, 328] on div "Full Application Form" at bounding box center [146, 323] width 158 height 10
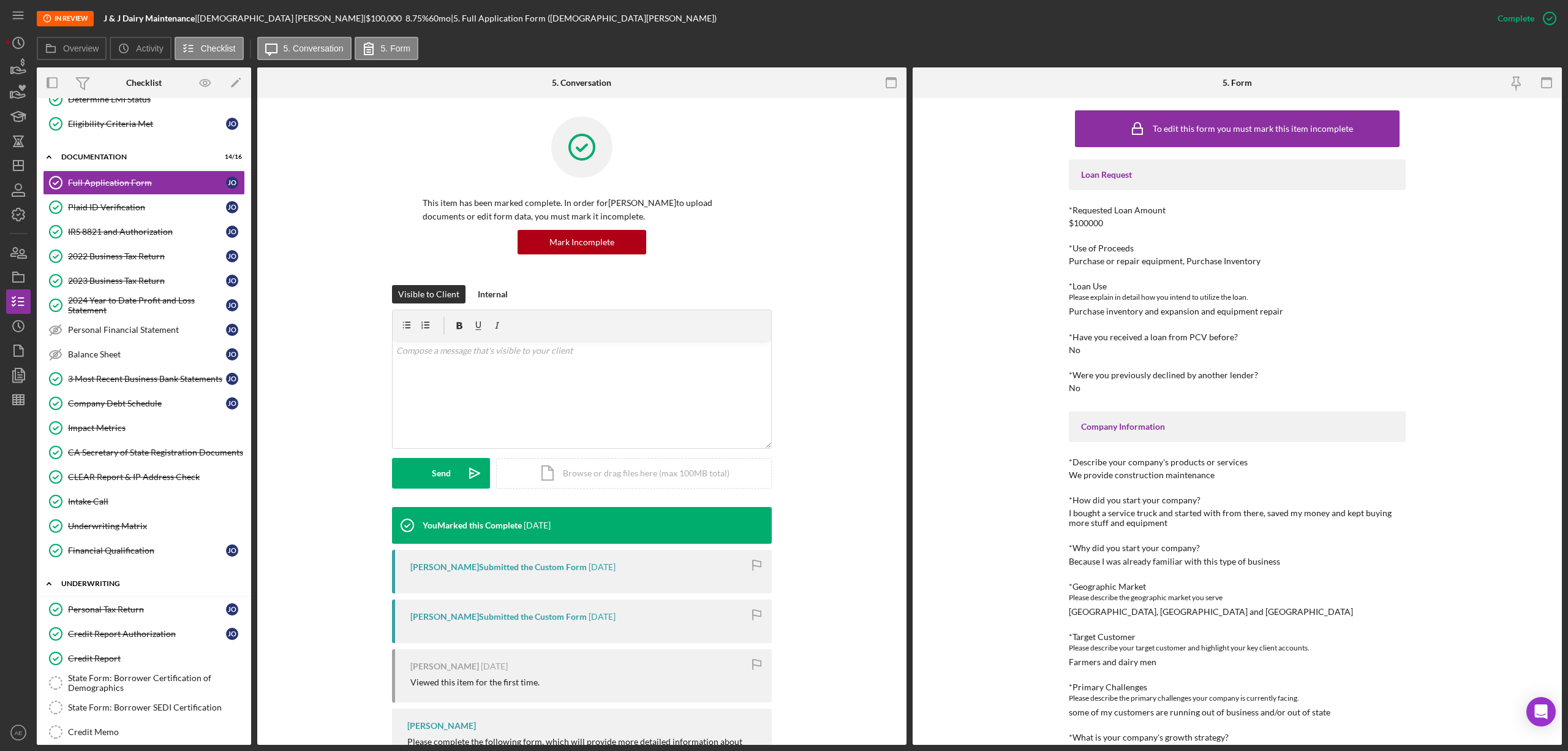
scroll to position [163, 0]
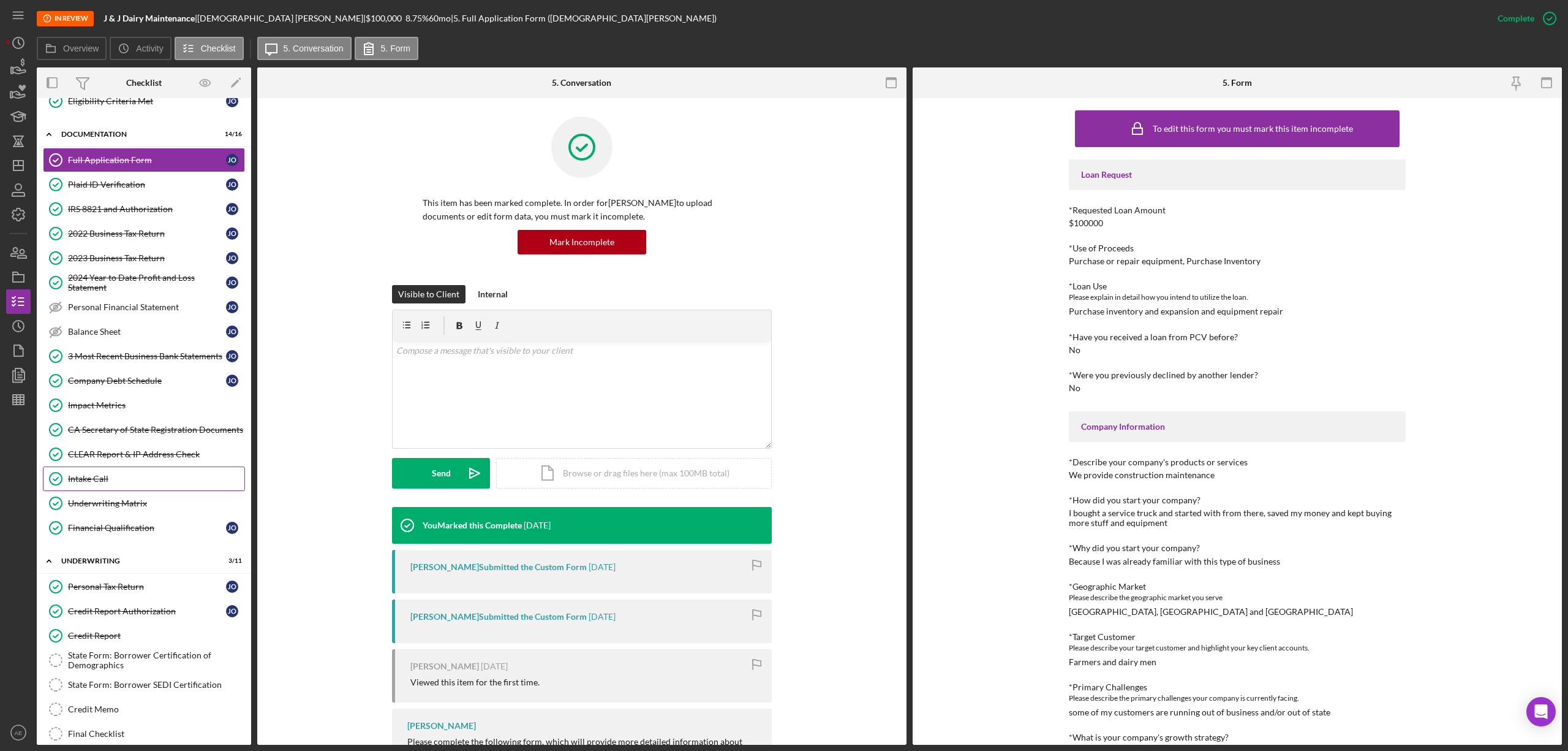
click at [125, 483] on div "Intake Call" at bounding box center [156, 478] width 176 height 10
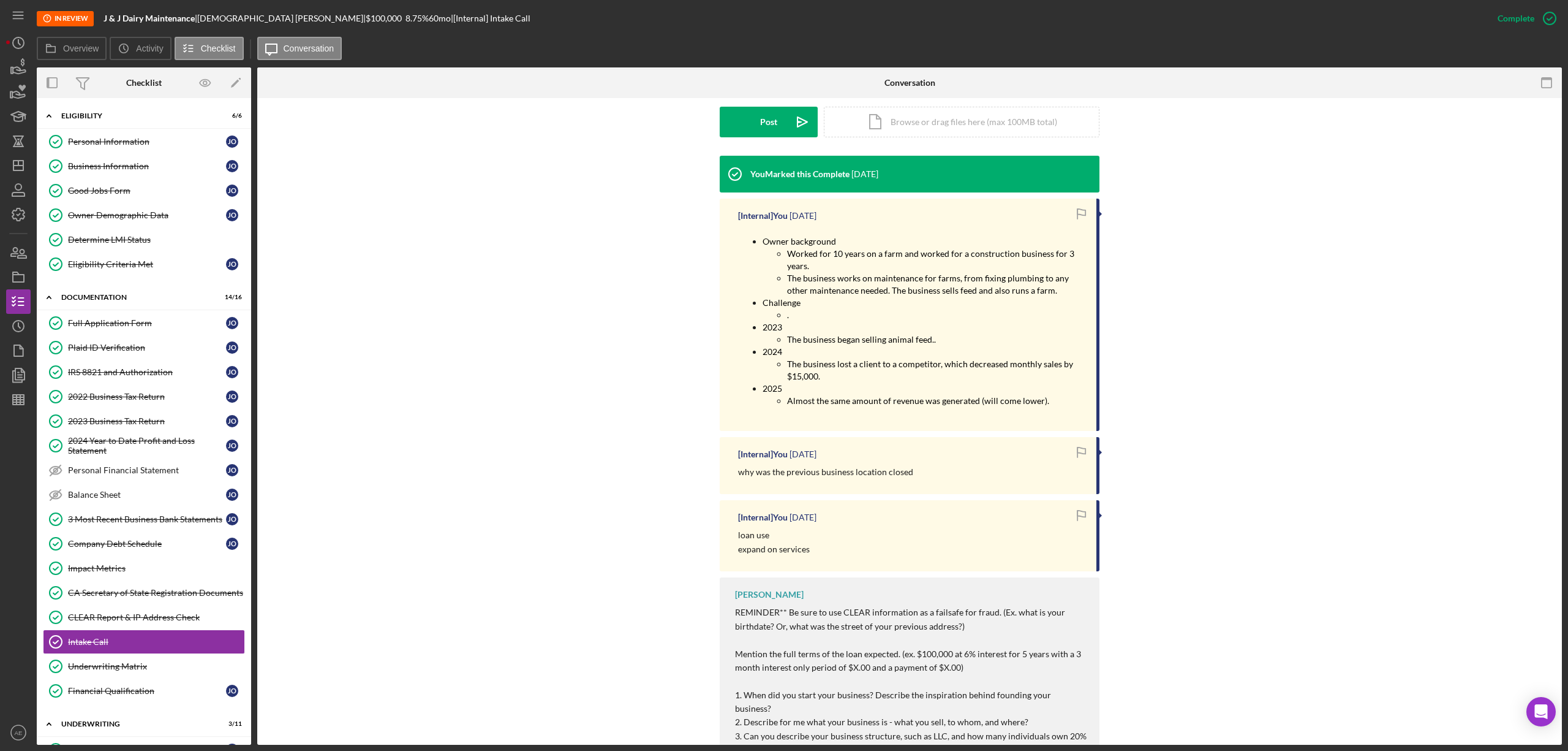
drag, startPoint x: 145, startPoint y: 194, endPoint x: 860, endPoint y: 405, distance: 745.5
click at [145, 194] on div "Good Jobs Form" at bounding box center [146, 190] width 158 height 10
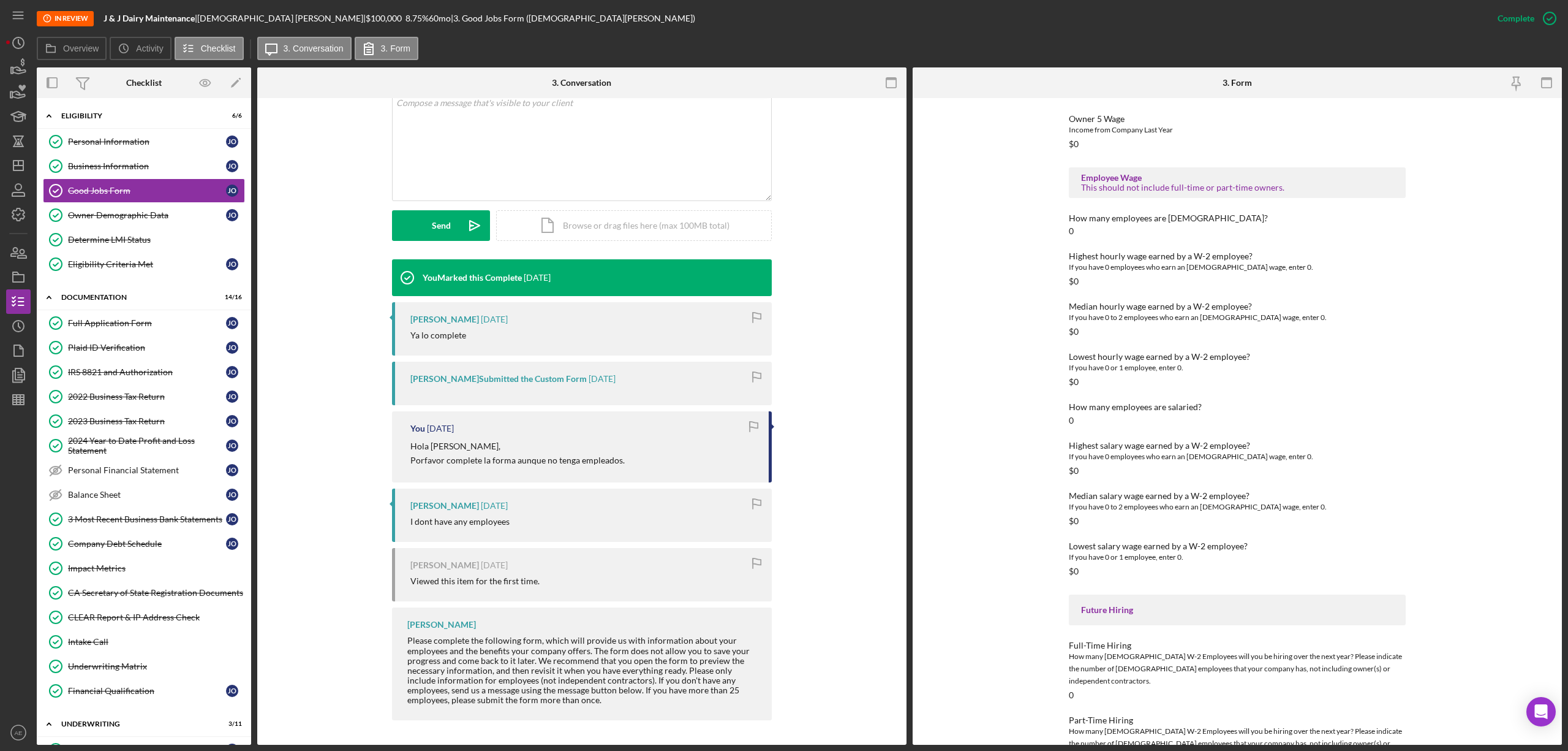
scroll to position [1373, 0]
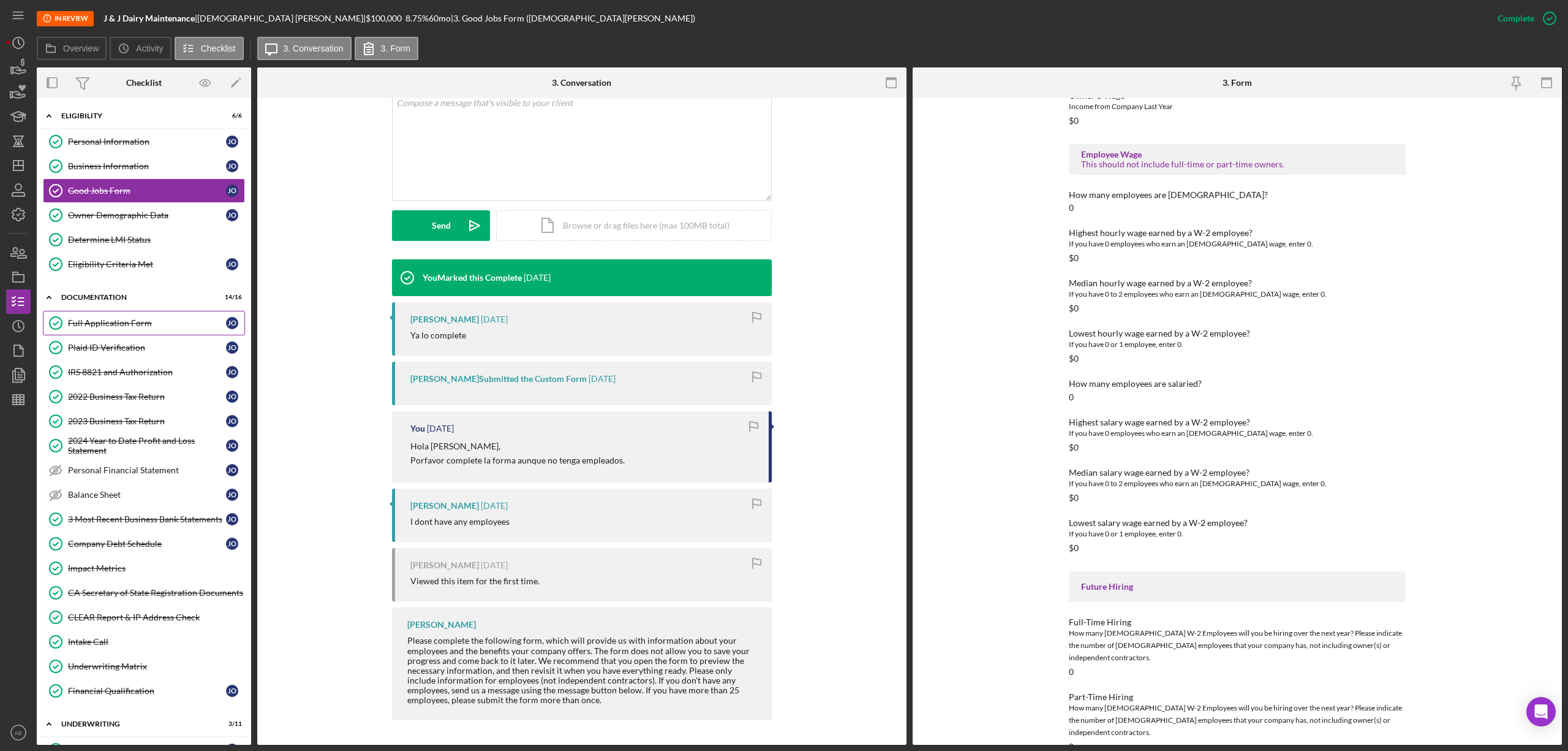
click at [120, 323] on div "Full Application Form" at bounding box center [146, 323] width 158 height 10
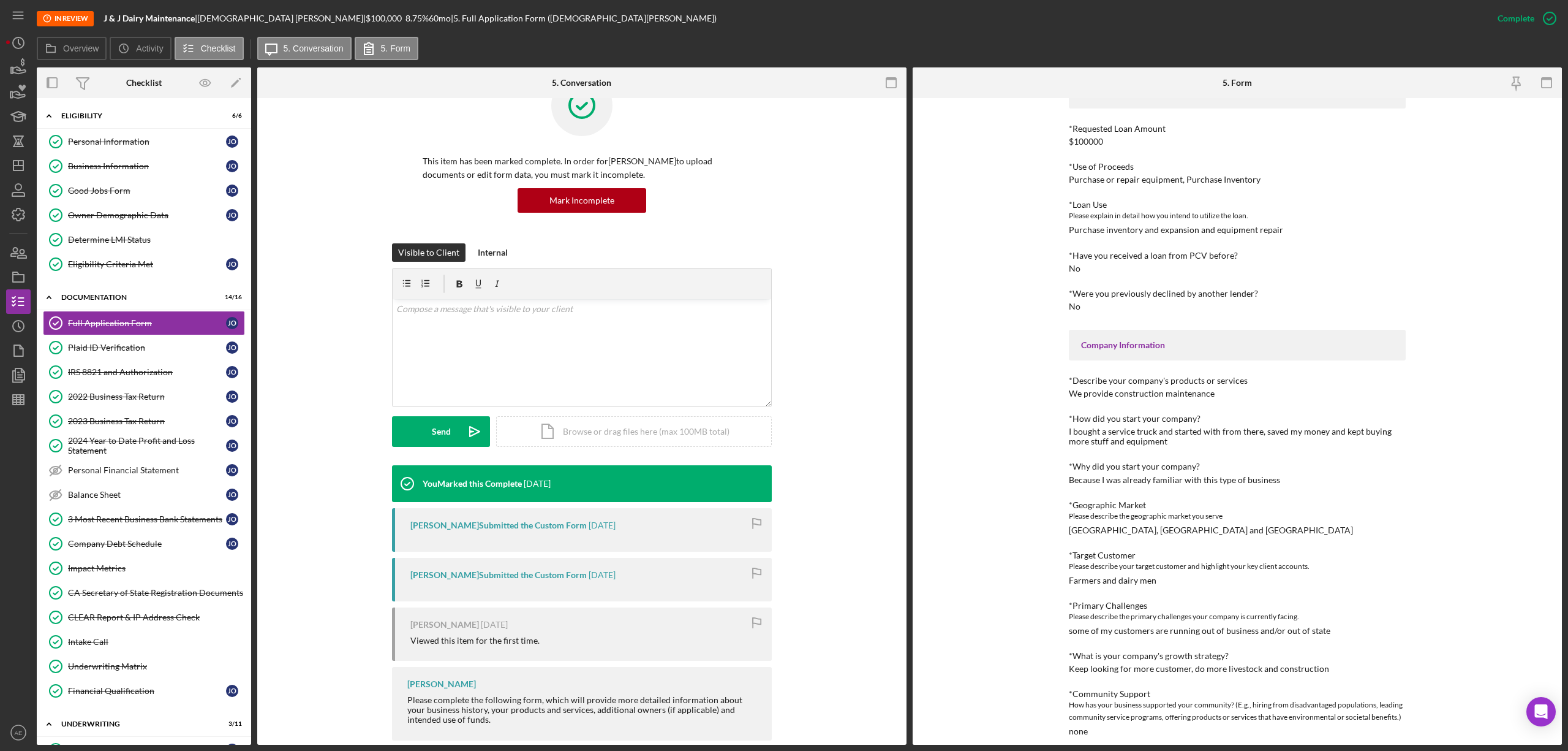
scroll to position [62, 0]
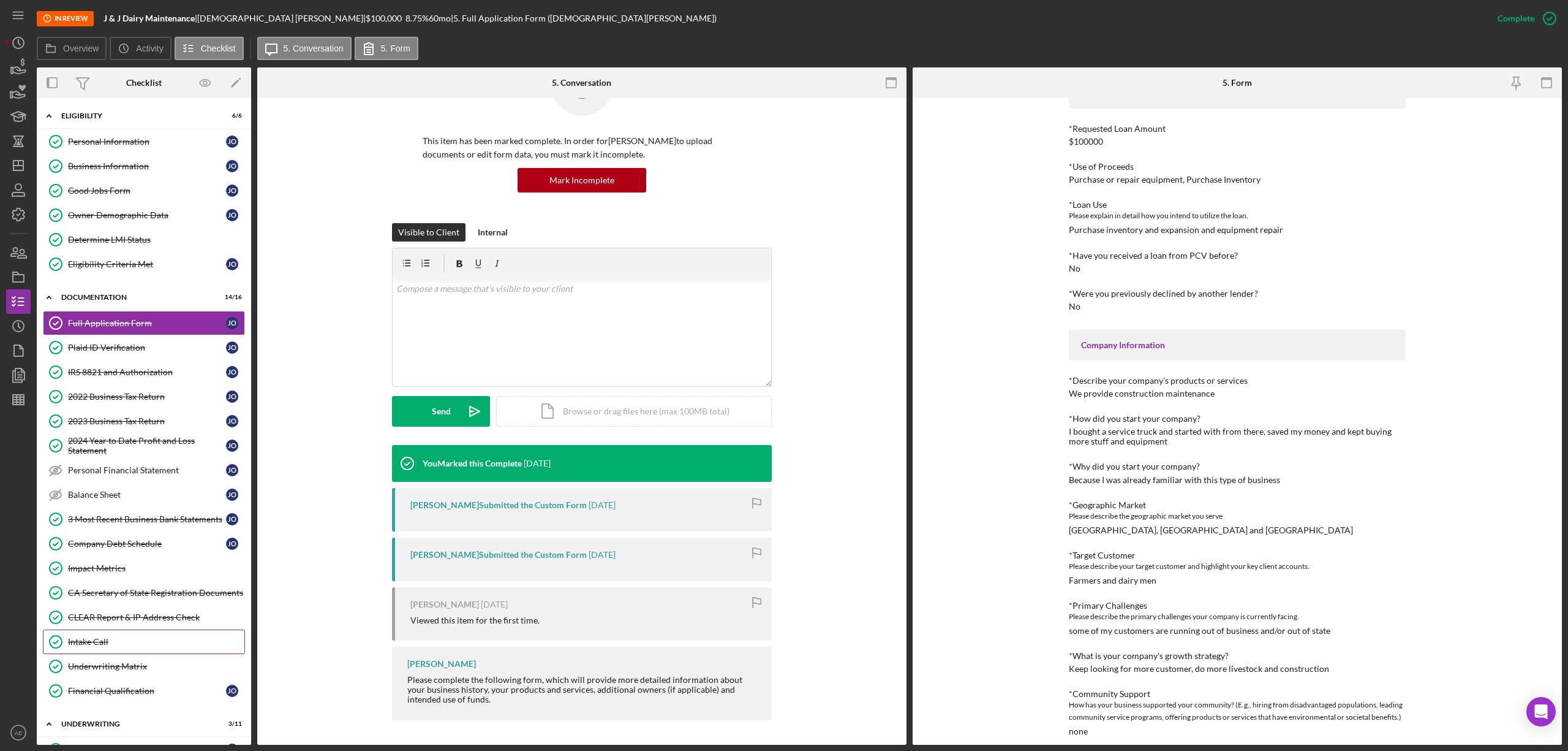
click at [150, 640] on link "Intake Call Intake Call" at bounding box center [144, 641] width 202 height 24
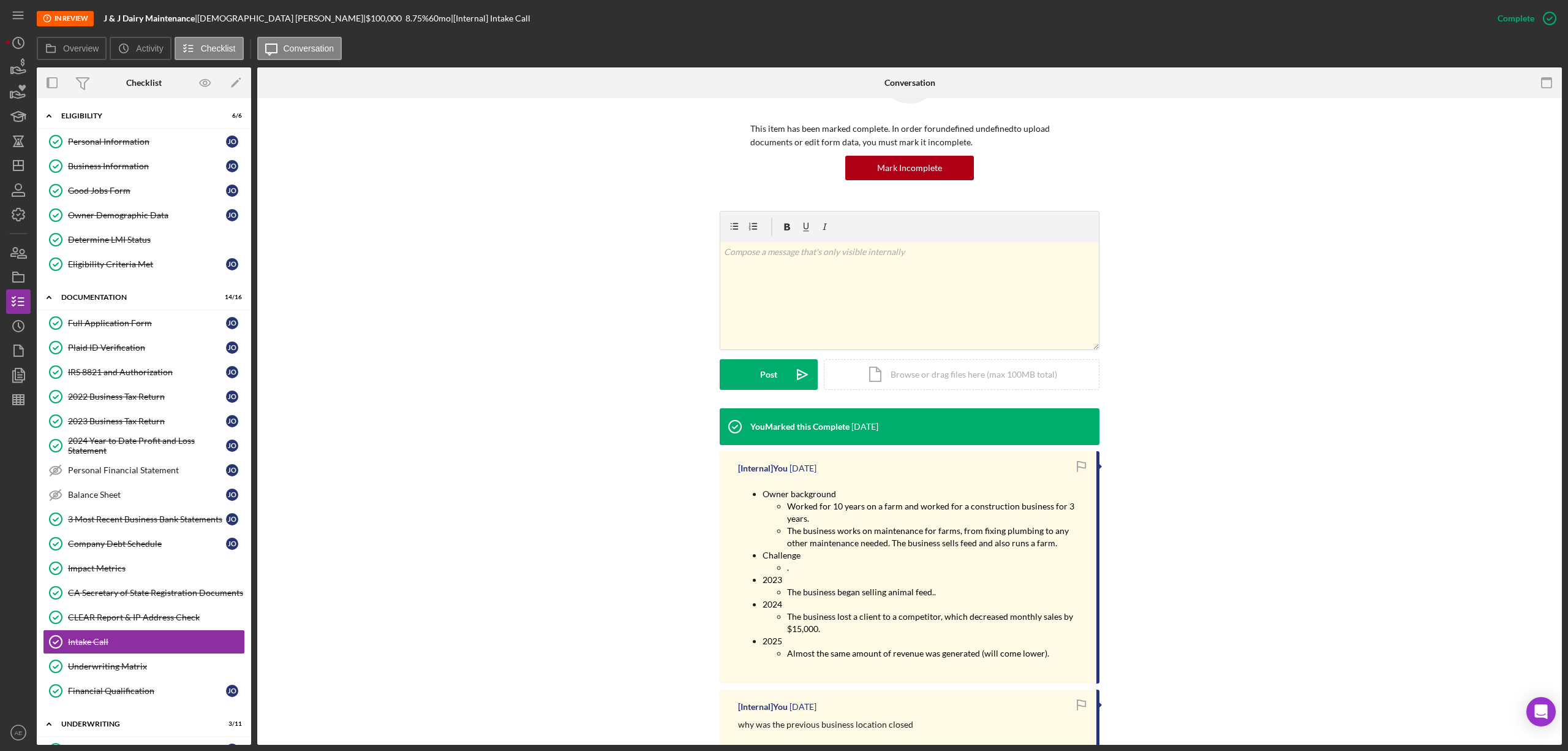
scroll to position [82, 0]
